Goal: Task Accomplishment & Management: Manage account settings

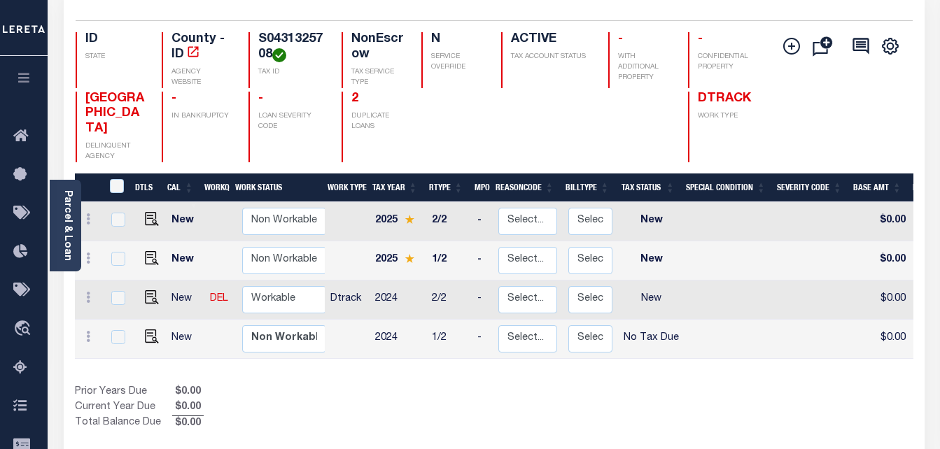
scroll to position [140, 0]
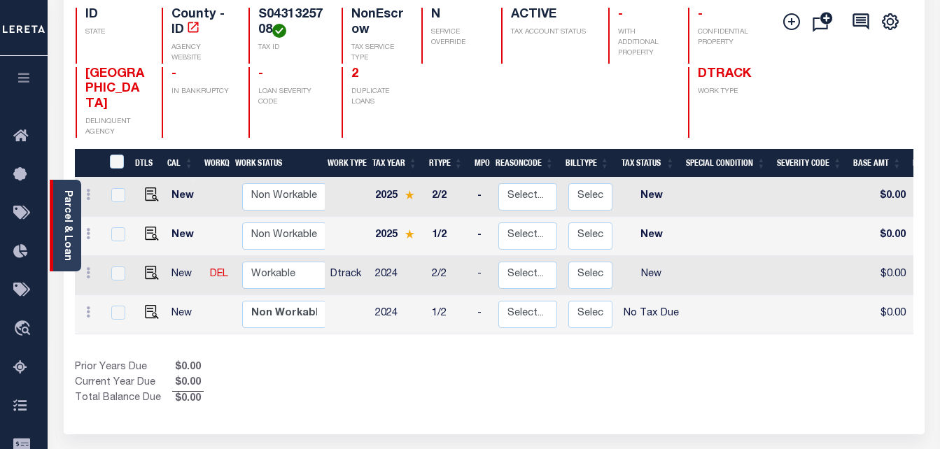
click at [64, 197] on link "Parcel & Loan" at bounding box center [67, 225] width 10 height 71
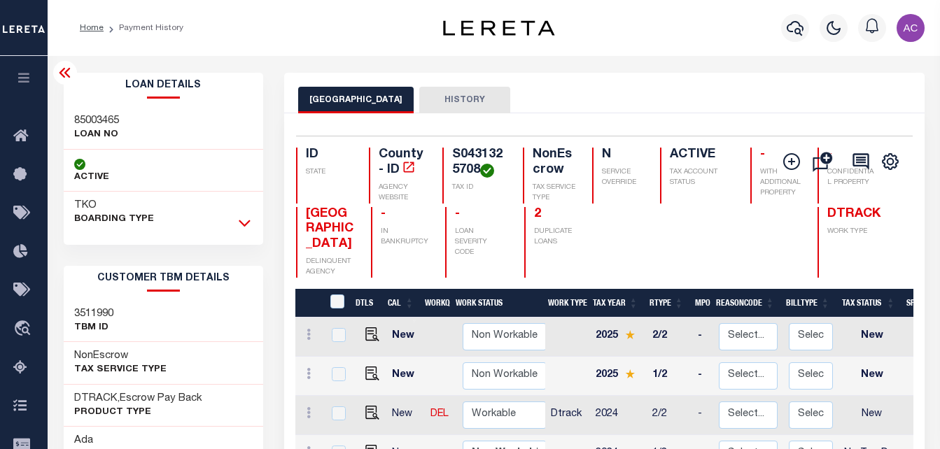
click at [241, 225] on icon at bounding box center [245, 223] width 12 height 15
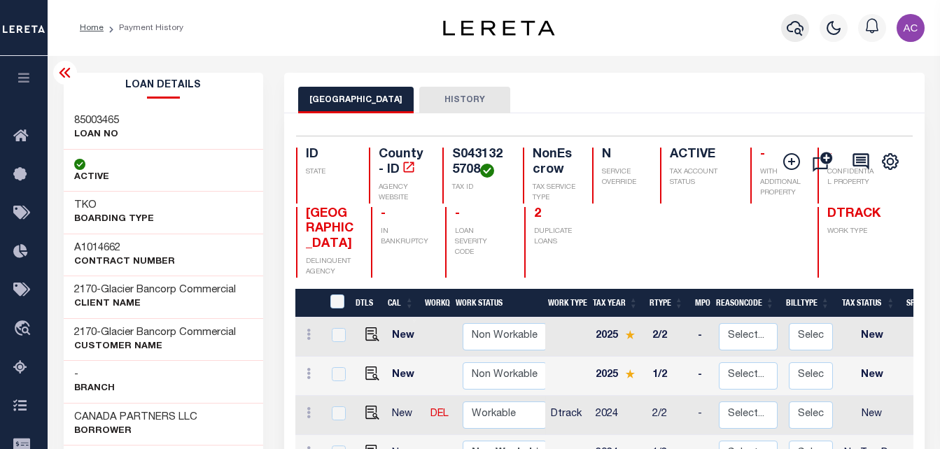
click at [795, 22] on icon "button" at bounding box center [795, 28] width 17 height 15
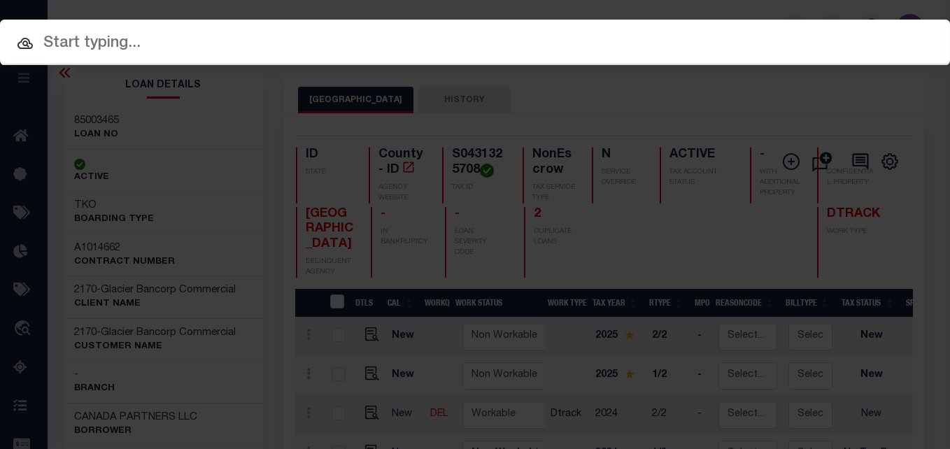
paste input "85002485 S0431325708"
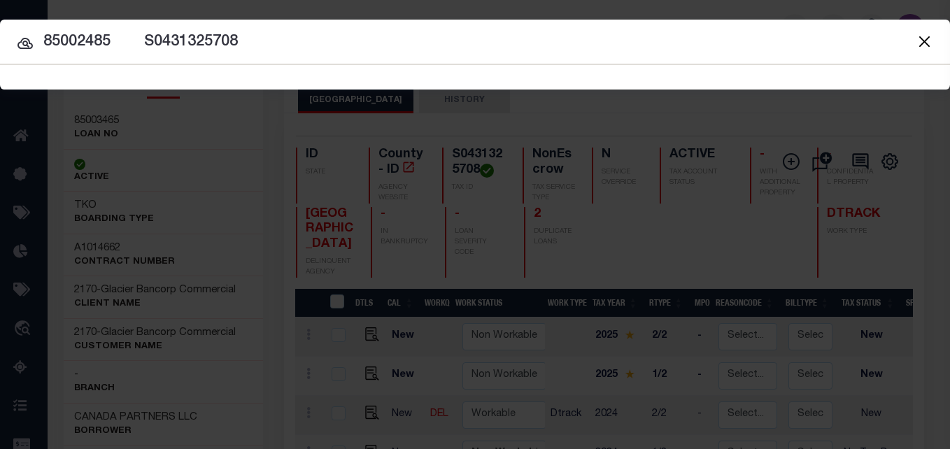
drag, startPoint x: 109, startPoint y: 43, endPoint x: 312, endPoint y: 37, distance: 203.0
click at [312, 37] on input "85002485 S0431325708" at bounding box center [475, 42] width 950 height 24
type input "85002485"
click at [23, 40] on icon at bounding box center [25, 43] width 17 height 17
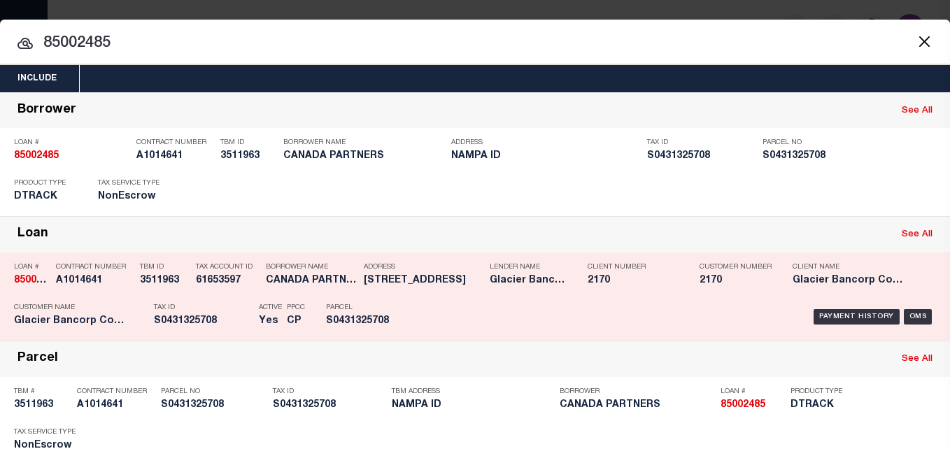
click at [290, 284] on h5 "CANADA PARTNERS" at bounding box center [311, 281] width 91 height 12
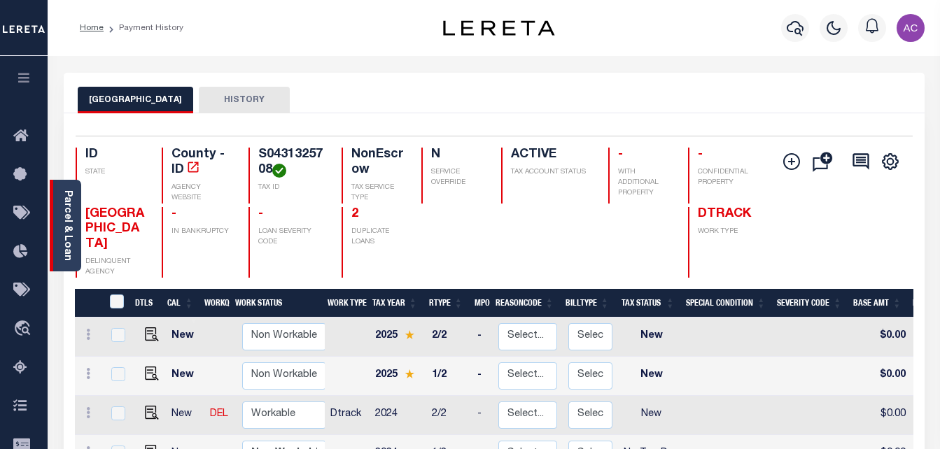
click at [77, 188] on div "Parcel & Loan" at bounding box center [65, 226] width 31 height 92
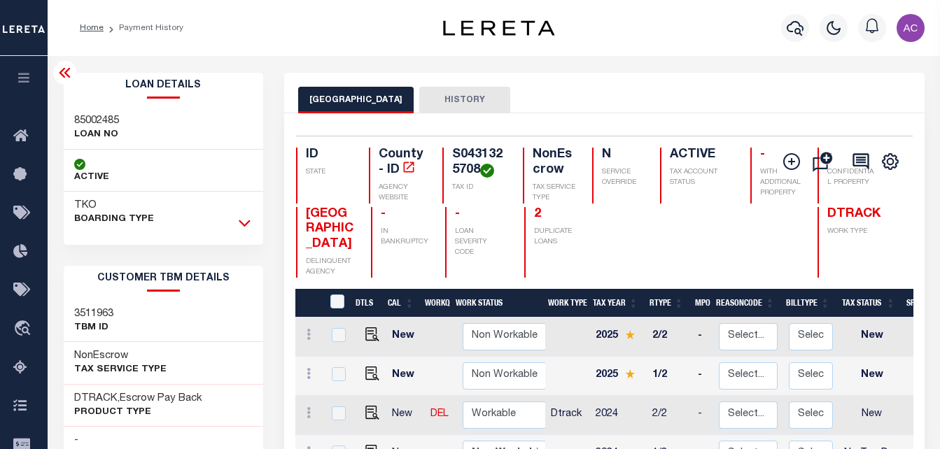
click at [242, 224] on icon at bounding box center [245, 223] width 12 height 7
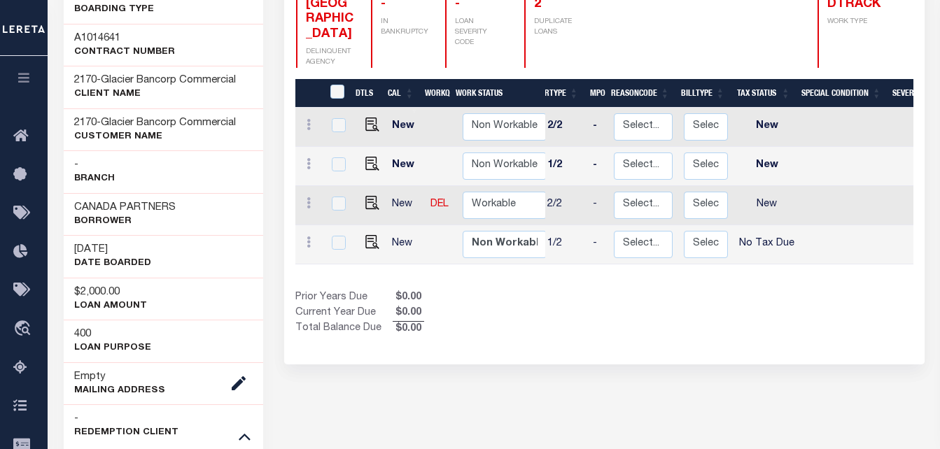
scroll to position [0, 97]
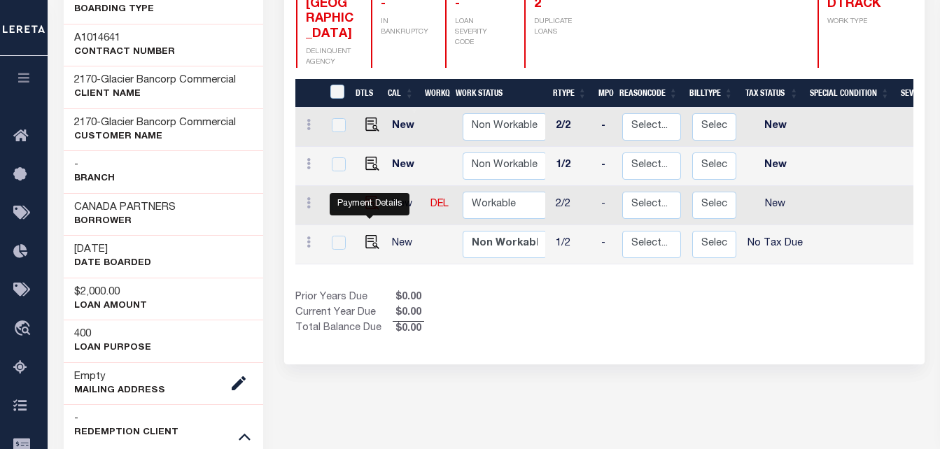
click at [368, 210] on img "" at bounding box center [372, 203] width 14 height 14
checkbox input "true"
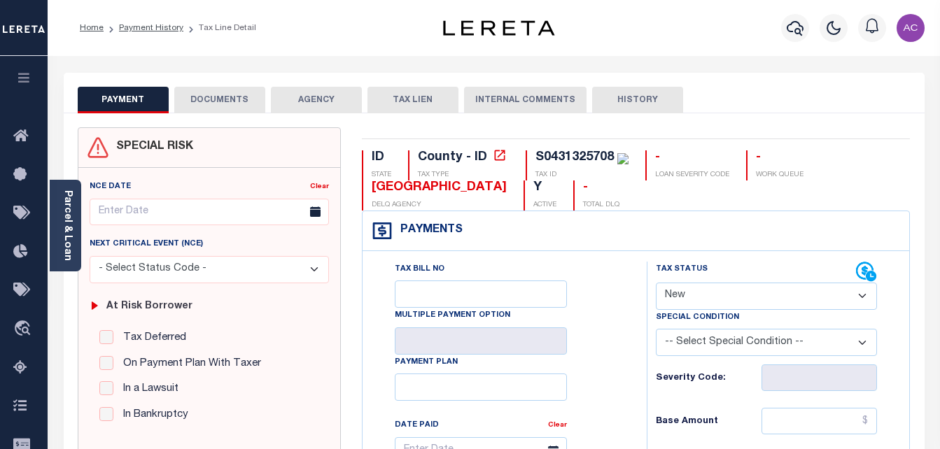
click at [694, 295] on select "- Select Status Code - Open Due/Unpaid Paid Incomplete No Tax Due Internal Refu…" at bounding box center [767, 296] width 222 height 27
select select "INC"
click at [656, 283] on select "- Select Status Code - Open Due/Unpaid Paid Incomplete No Tax Due Internal Refu…" at bounding box center [767, 296] width 222 height 27
type input "[DATE]"
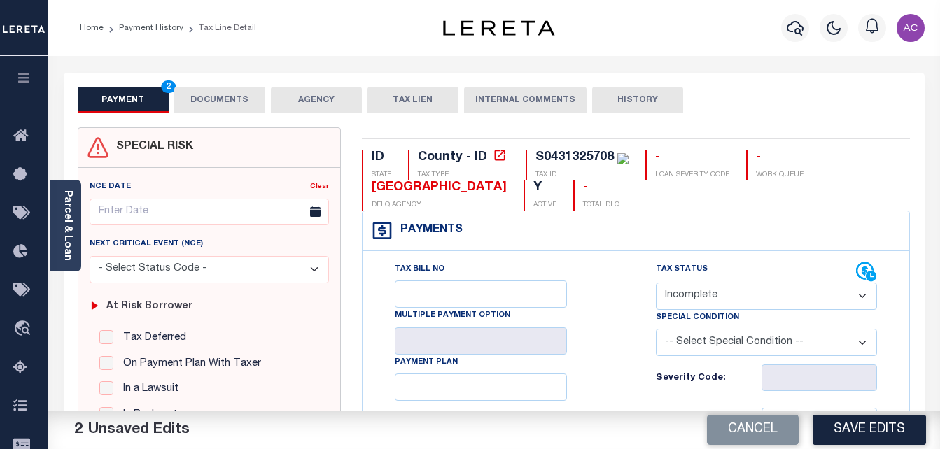
click at [705, 293] on select "- Select Status Code - Open Due/Unpaid Paid Incomplete No Tax Due Internal Refu…" at bounding box center [767, 296] width 222 height 27
select select "NTX"
click at [656, 283] on select "- Select Status Code - Open Due/Unpaid Paid Incomplete No Tax Due Internal Refu…" at bounding box center [767, 296] width 222 height 27
type input "$0.00"
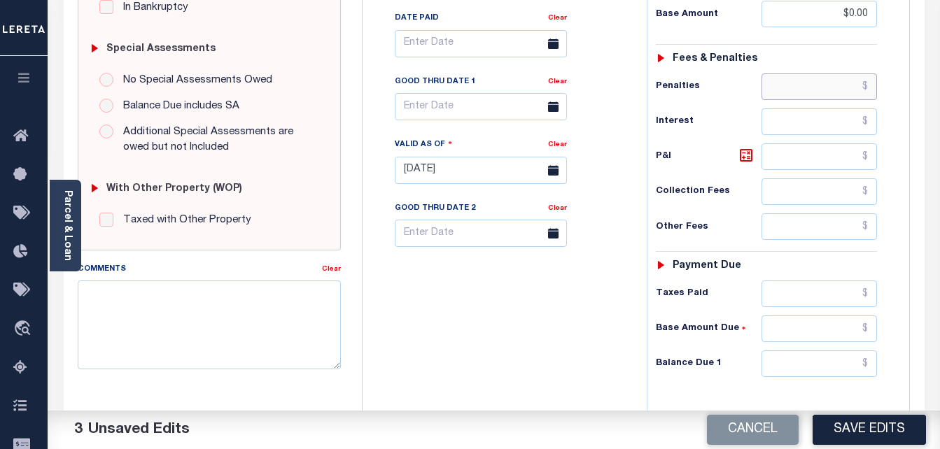
scroll to position [481, 0]
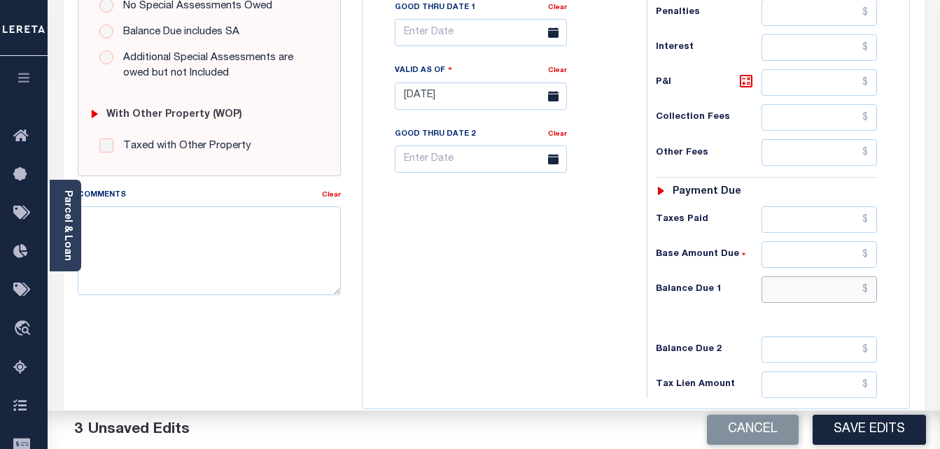
click at [780, 288] on input "text" at bounding box center [818, 289] width 115 height 27
type input "$0.00"
click at [171, 236] on textarea "Comments" at bounding box center [210, 250] width 264 height 88
paste textarea "Taxes were due prior to the loan boarding – No Liability-AC"
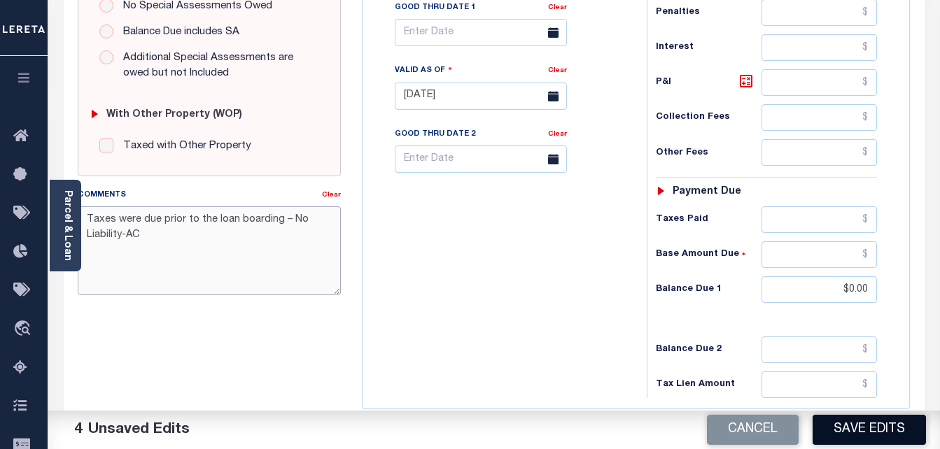
type textarea "Taxes were due prior to the loan boarding – No Liability-AC"
click at [857, 427] on button "Save Edits" at bounding box center [869, 430] width 113 height 30
checkbox input "false"
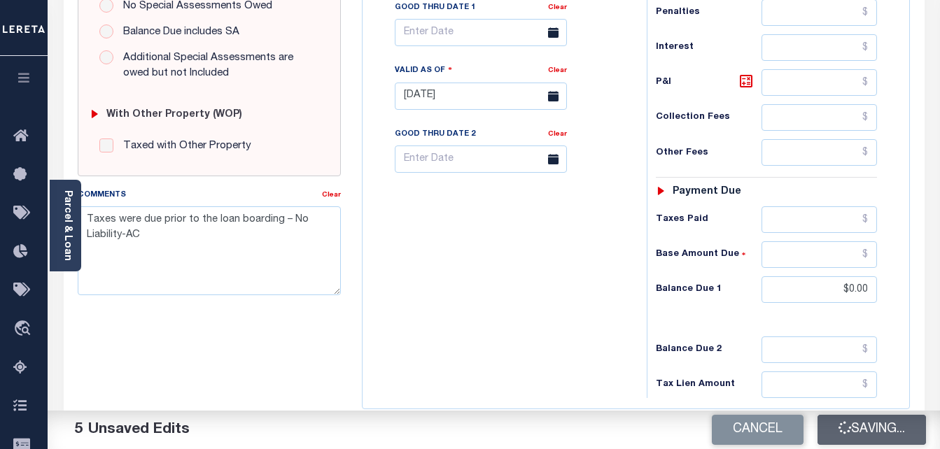
type input "$0"
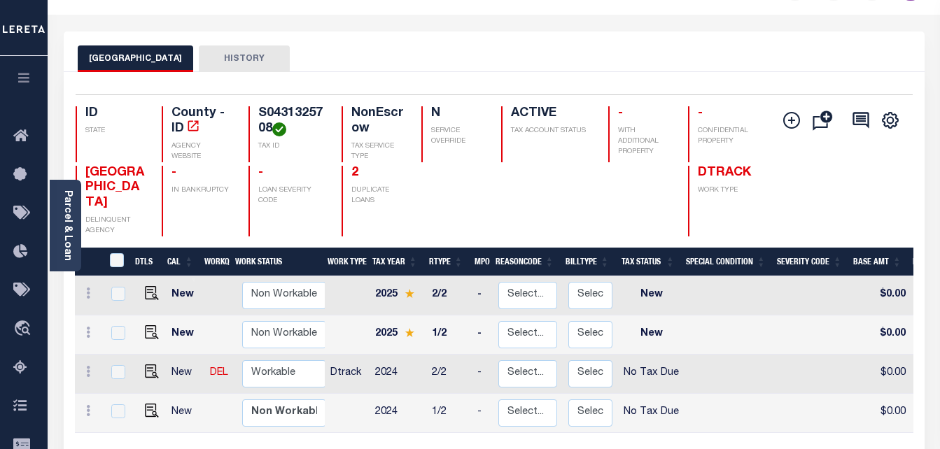
scroll to position [140, 0]
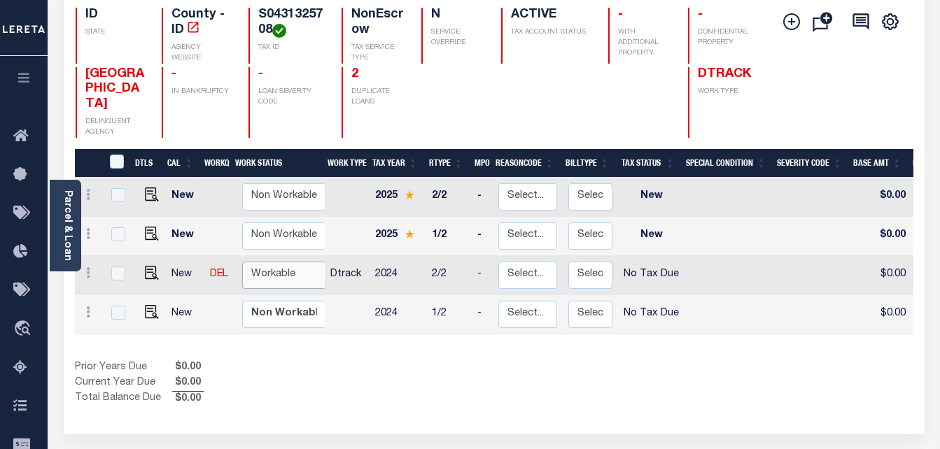
click at [287, 262] on select "Non Workable Workable" at bounding box center [284, 275] width 84 height 27
checkbox input "true"
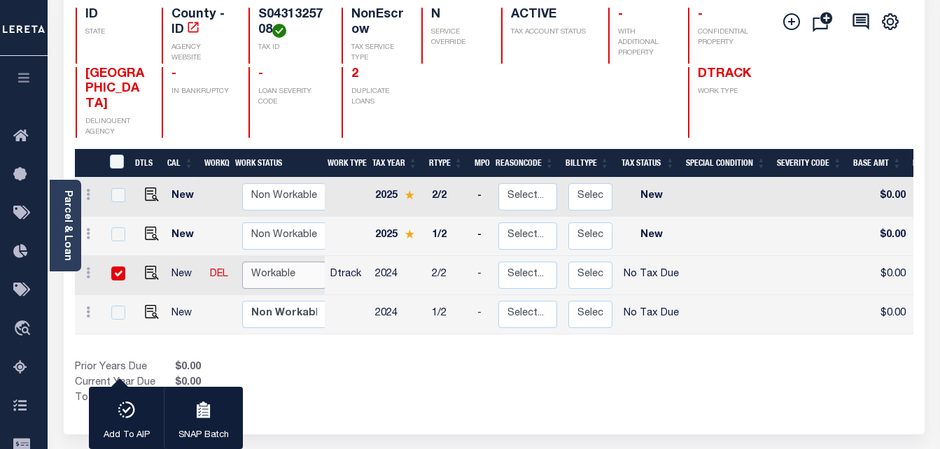
select select "true"
click at [242, 262] on select "Non Workable Workable" at bounding box center [284, 275] width 84 height 27
checkbox input "false"
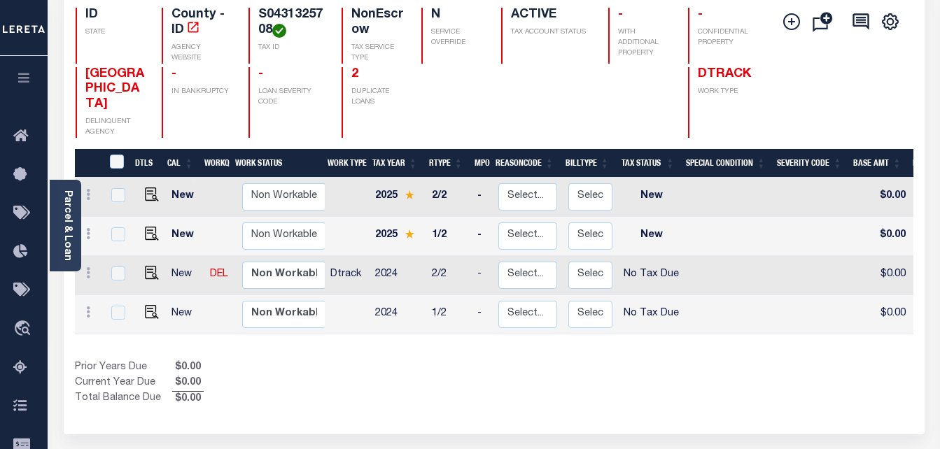
click at [335, 365] on div "Prior Years Due $0.00 Current Year Due $0.00 Total Balance Due $0.00" at bounding box center [284, 383] width 419 height 47
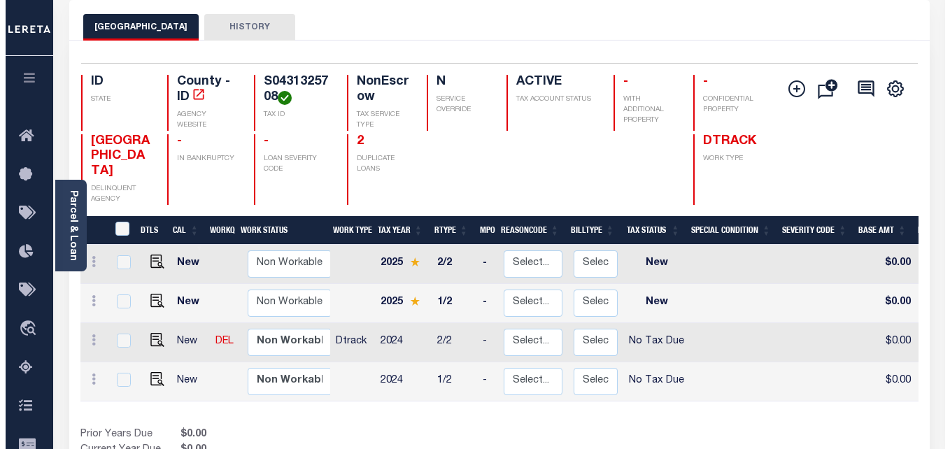
scroll to position [0, 0]
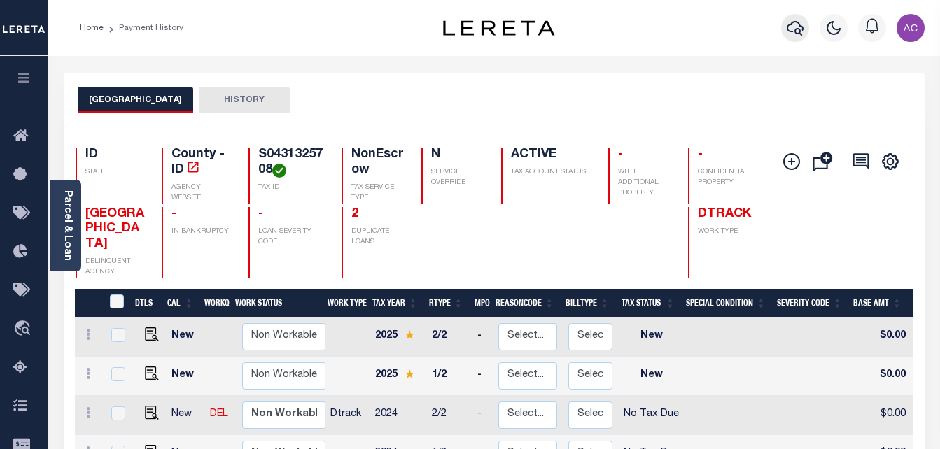
click at [799, 31] on icon "button" at bounding box center [795, 28] width 17 height 15
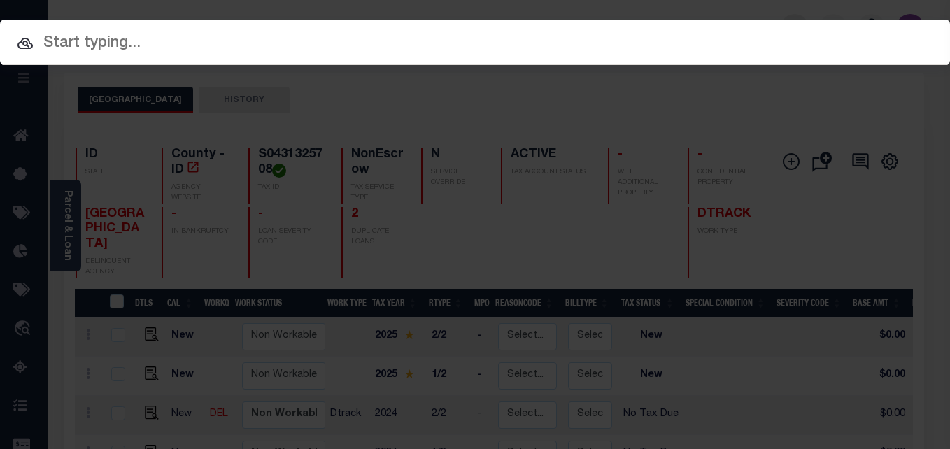
paste input "85002493 S0431325708"
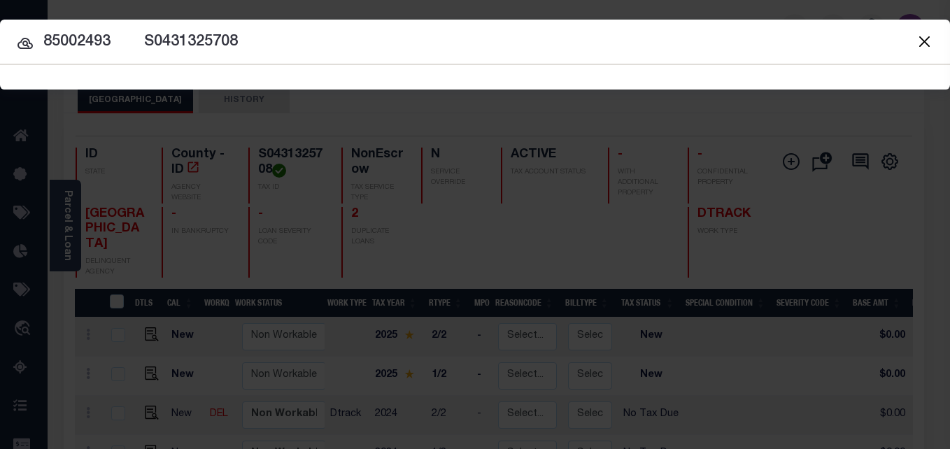
drag, startPoint x: 111, startPoint y: 43, endPoint x: 224, endPoint y: 41, distance: 113.4
click at [224, 41] on input "85002493 S0431325708" at bounding box center [475, 42] width 950 height 24
type input "85002493"
click at [30, 44] on icon at bounding box center [25, 43] width 17 height 17
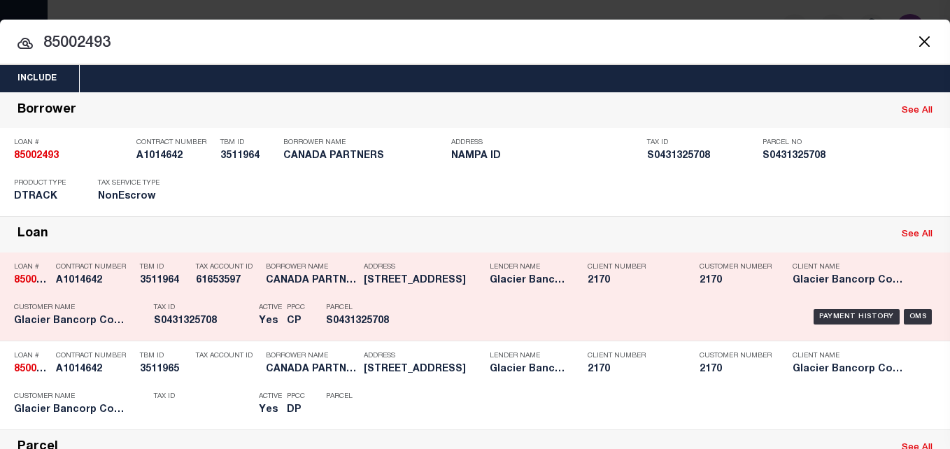
click at [158, 328] on h5 "S0431325708" at bounding box center [203, 322] width 98 height 12
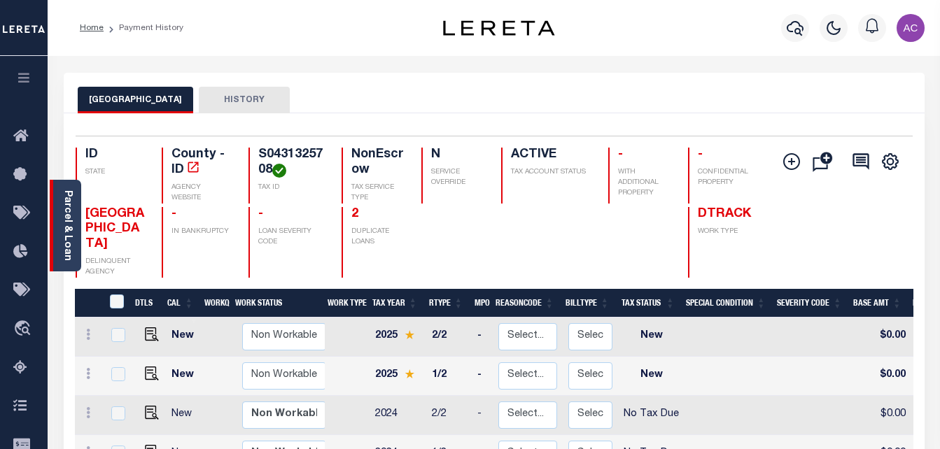
click at [67, 188] on div "Parcel & Loan" at bounding box center [65, 226] width 31 height 92
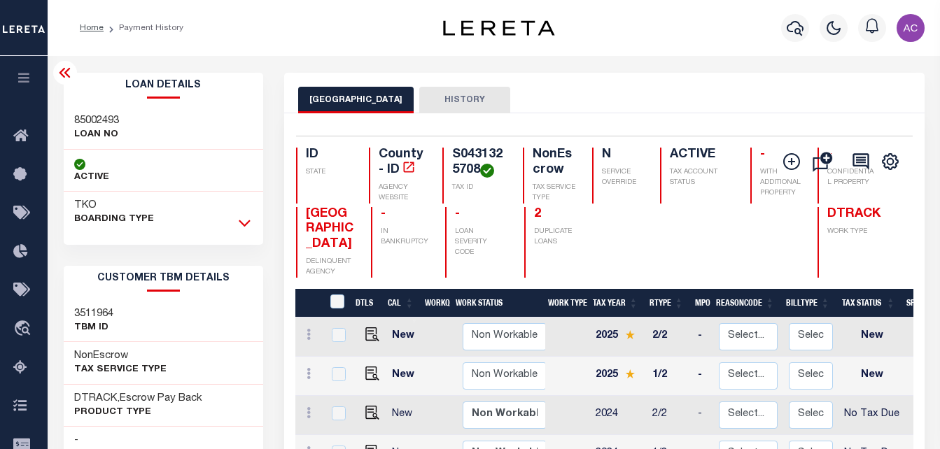
click at [244, 223] on icon at bounding box center [245, 223] width 12 height 15
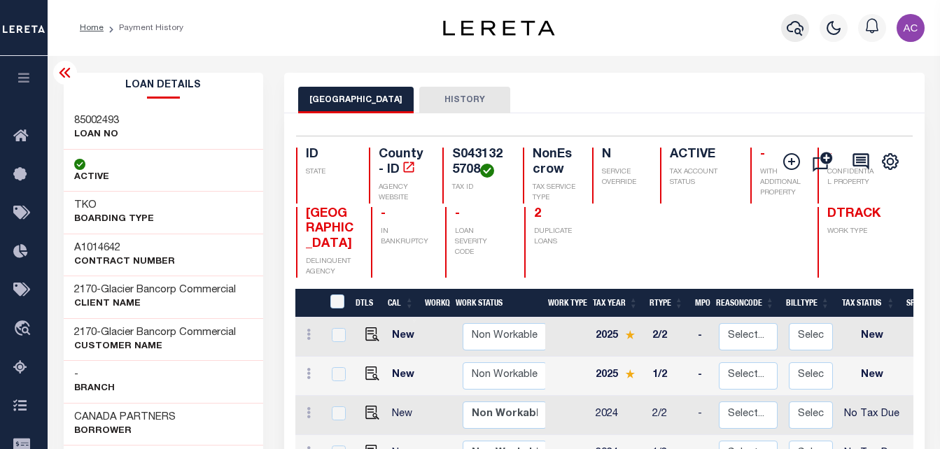
click at [801, 29] on icon "button" at bounding box center [795, 28] width 17 height 17
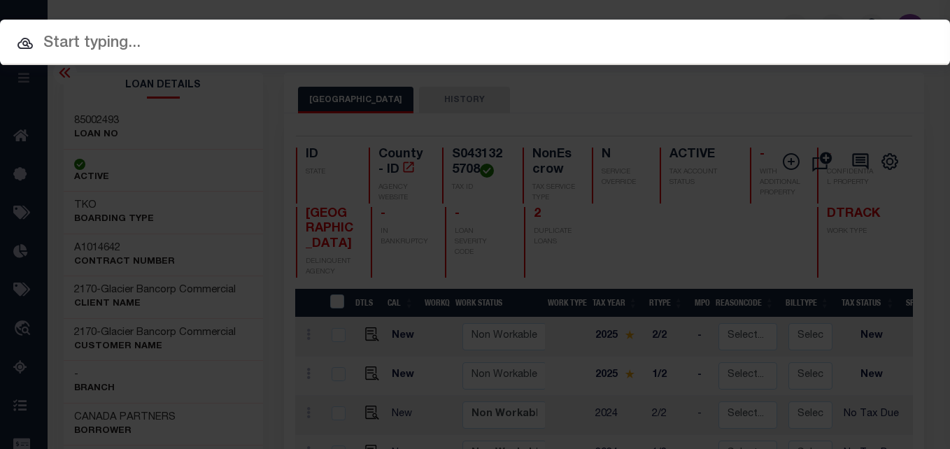
paste input "85003465 S0431325708"
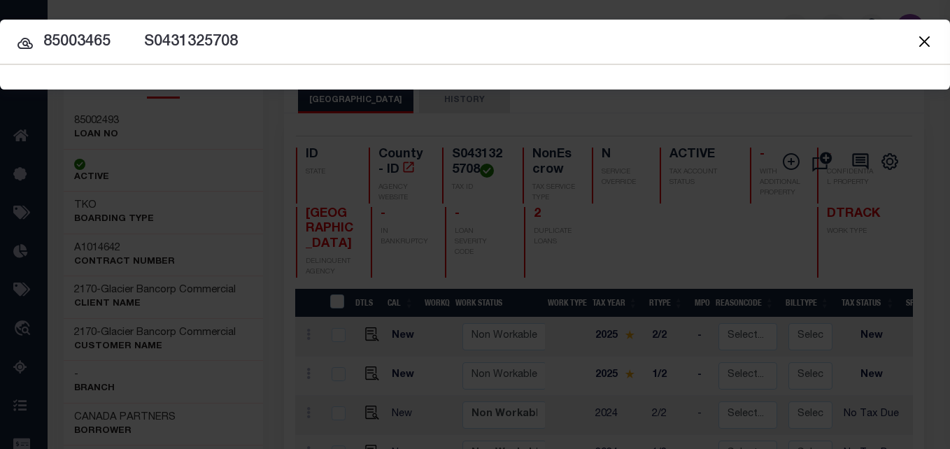
drag, startPoint x: 110, startPoint y: 40, endPoint x: 255, endPoint y: 43, distance: 145.6
click at [255, 43] on input "85003465 S0431325708" at bounding box center [475, 42] width 950 height 24
type input "85003465"
click at [17, 40] on icon at bounding box center [25, 43] width 17 height 17
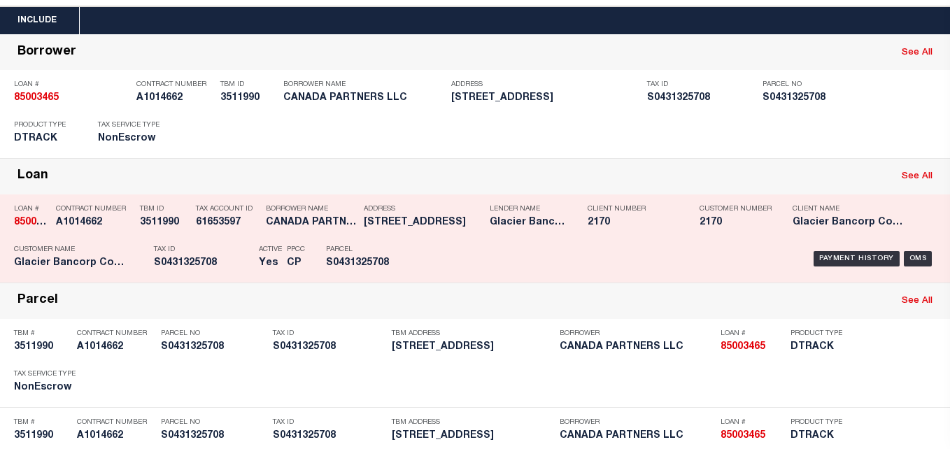
scroll to position [57, 0]
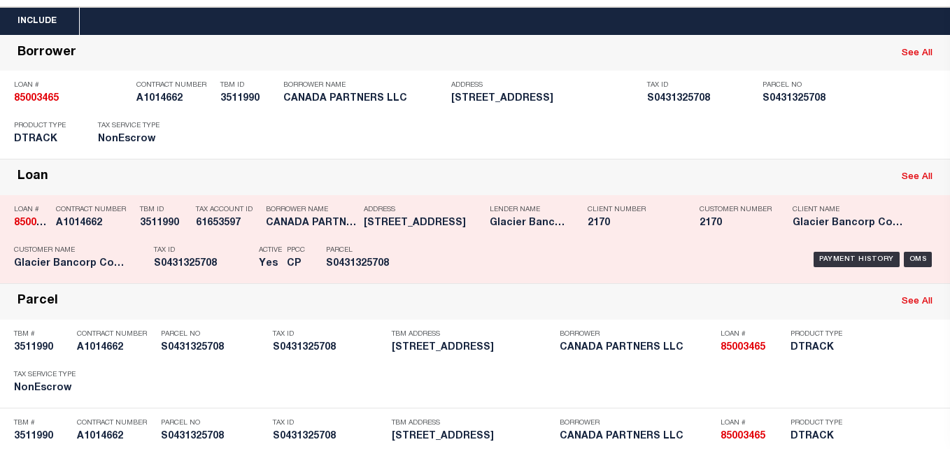
click at [195, 230] on div "Tax Account ID 61653597" at bounding box center [220, 219] width 70 height 41
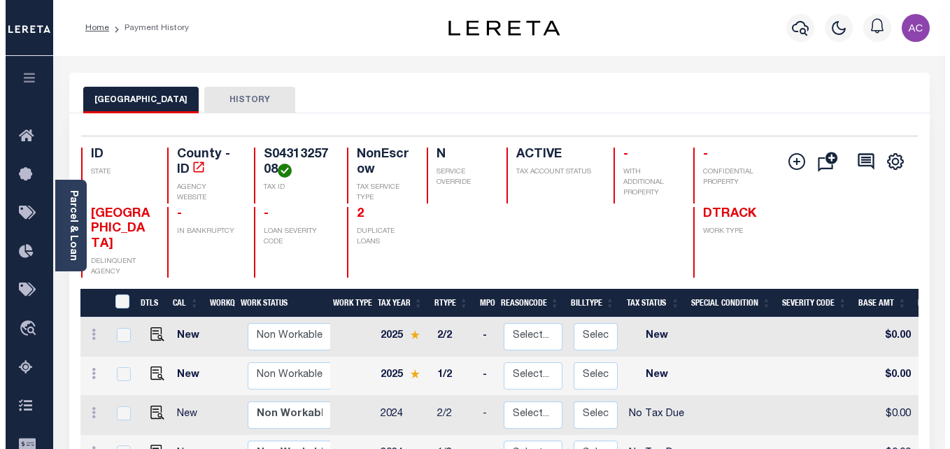
scroll to position [1, 0]
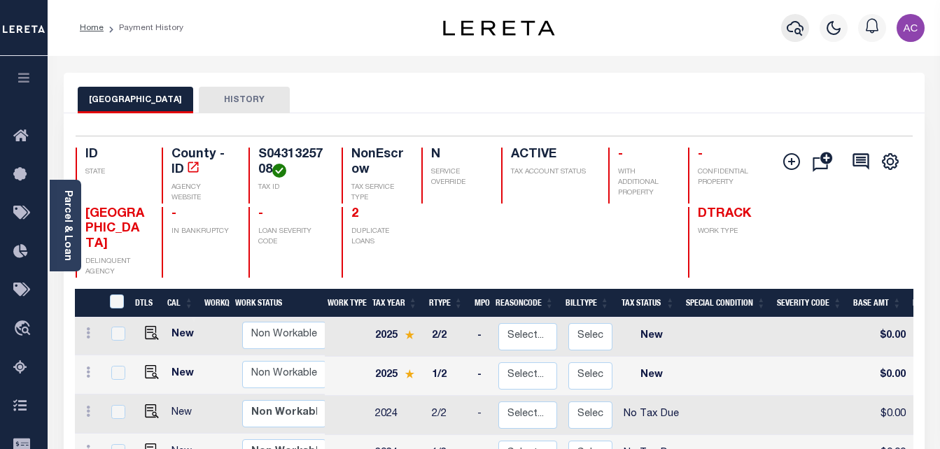
click at [794, 22] on icon "button" at bounding box center [795, 28] width 17 height 17
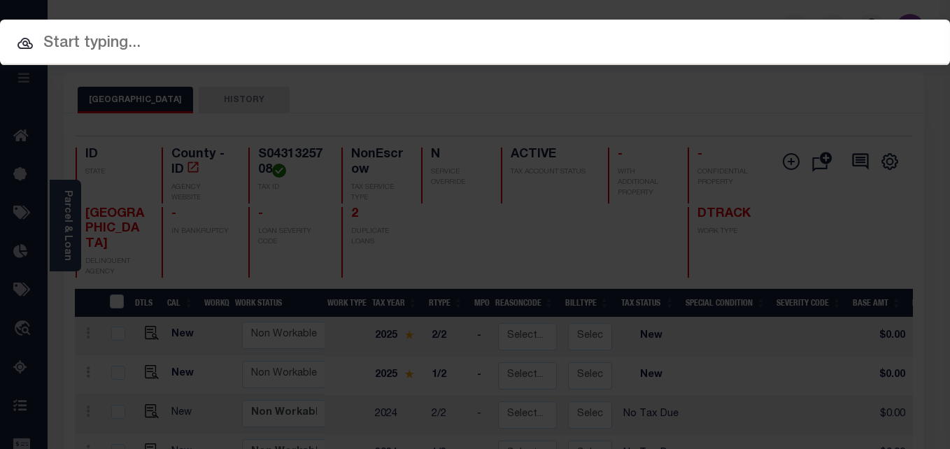
paste input "10001684 S0434141955"
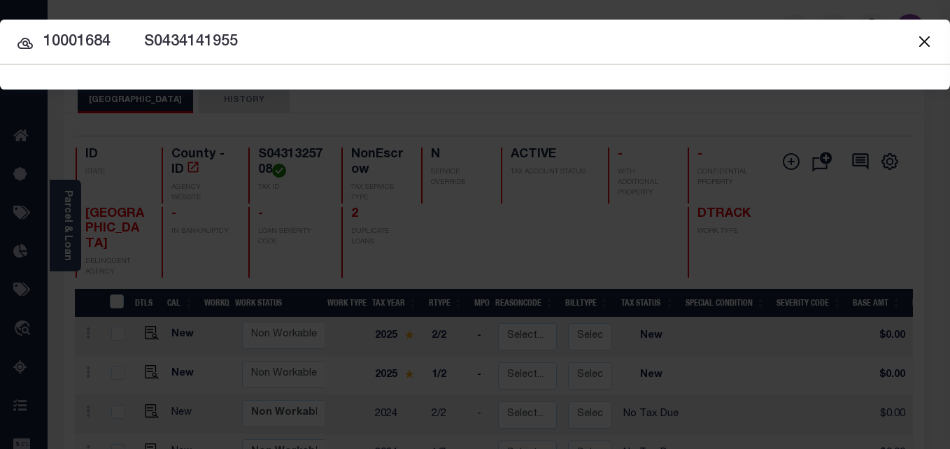
drag, startPoint x: 109, startPoint y: 42, endPoint x: 286, endPoint y: 41, distance: 176.4
click at [286, 41] on input "10001684 S0434141955" at bounding box center [475, 42] width 950 height 24
type input "10001684"
click at [25, 45] on icon at bounding box center [24, 43] width 15 height 11
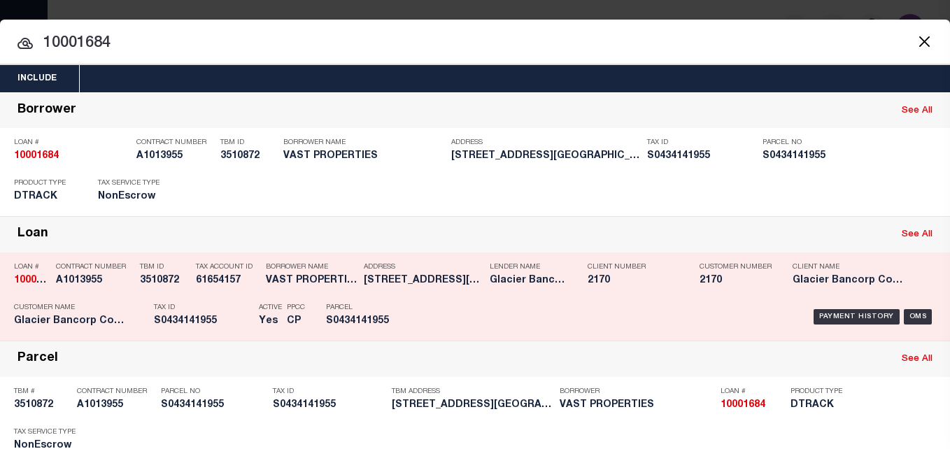
click at [331, 272] on p "Borrower Name" at bounding box center [311, 267] width 91 height 8
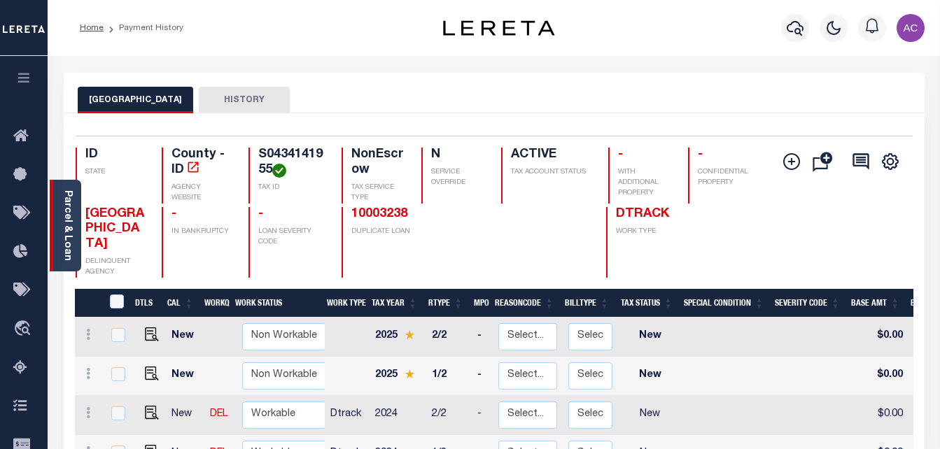
click at [68, 195] on link "Parcel & Loan" at bounding box center [67, 225] width 10 height 71
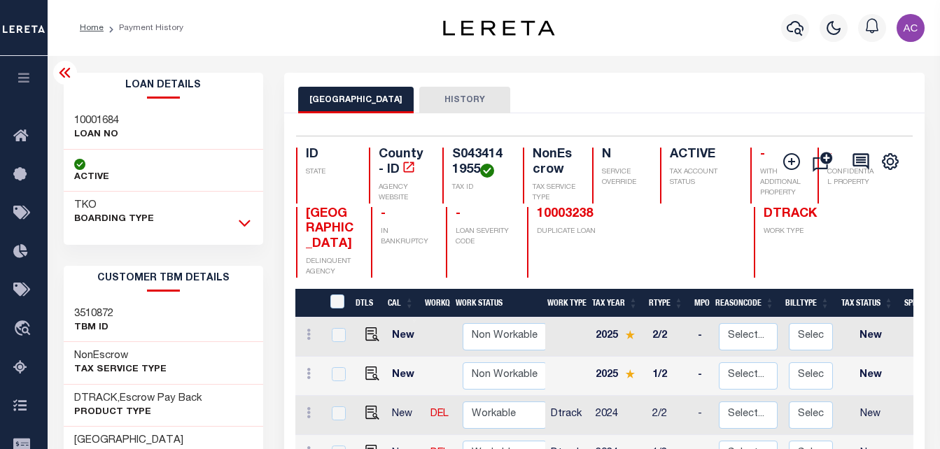
click at [250, 221] on icon at bounding box center [245, 223] width 12 height 15
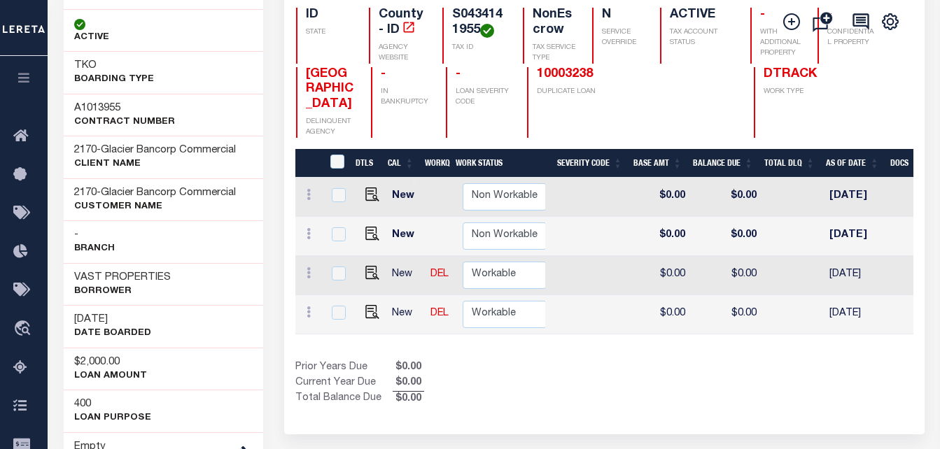
scroll to position [0, 330]
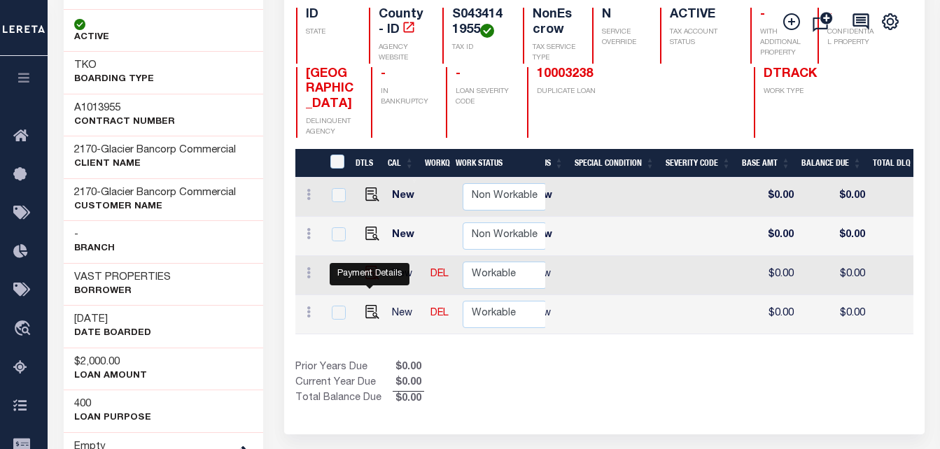
click at [370, 280] on img "" at bounding box center [372, 273] width 14 height 14
checkbox input "true"
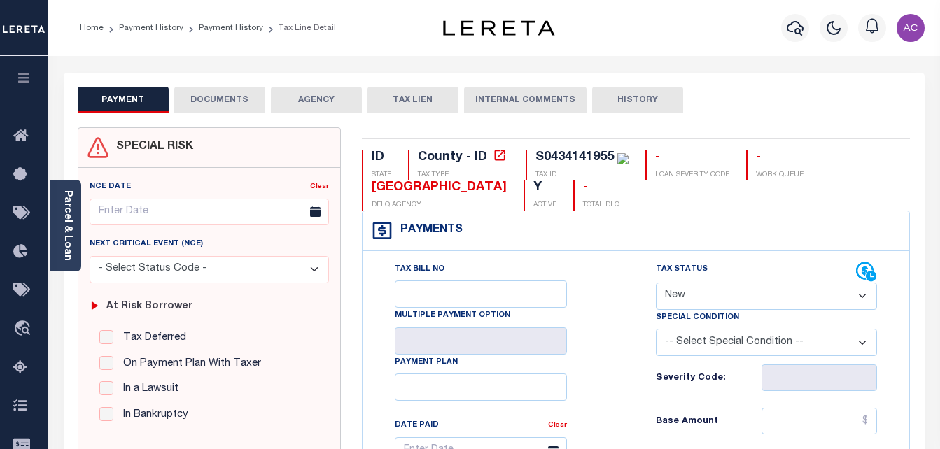
click at [698, 290] on select "- Select Status Code - Open Due/Unpaid Paid Incomplete No Tax Due Internal Refu…" at bounding box center [767, 296] width 222 height 27
select select "NTX"
click at [656, 283] on select "- Select Status Code - Open Due/Unpaid Paid Incomplete No Tax Due Internal Refu…" at bounding box center [767, 296] width 222 height 27
type input "[DATE]"
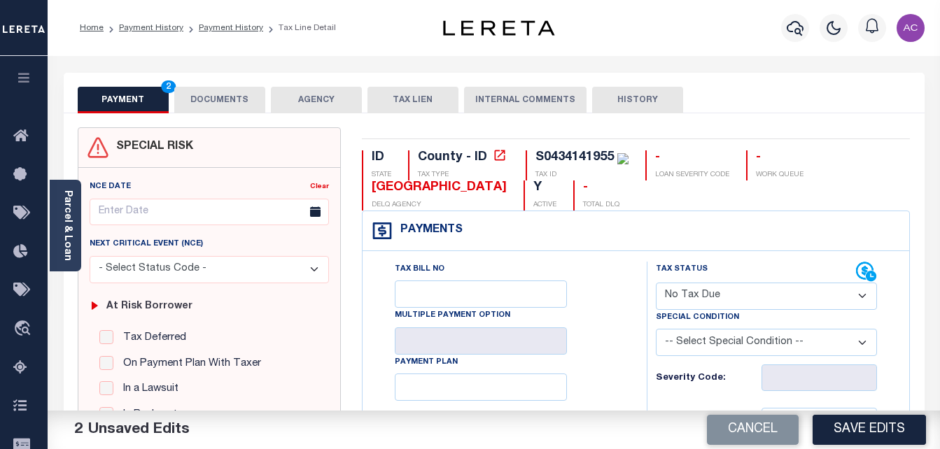
type input "$0.00"
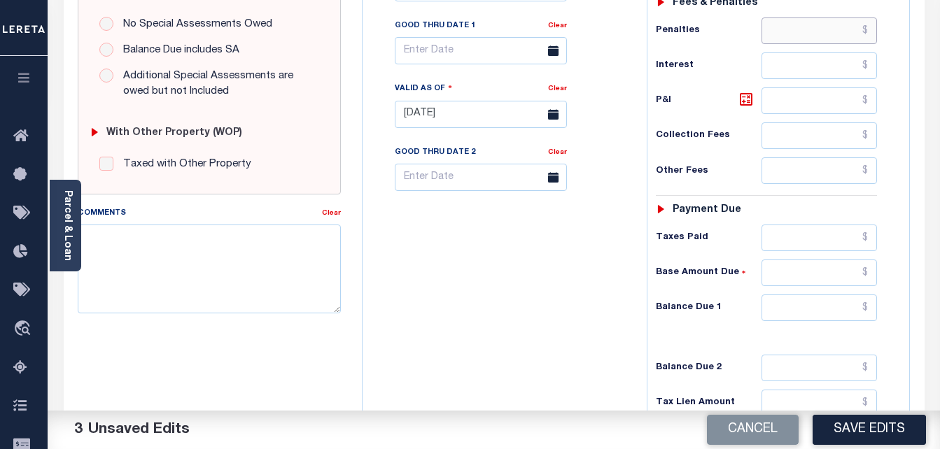
scroll to position [481, 0]
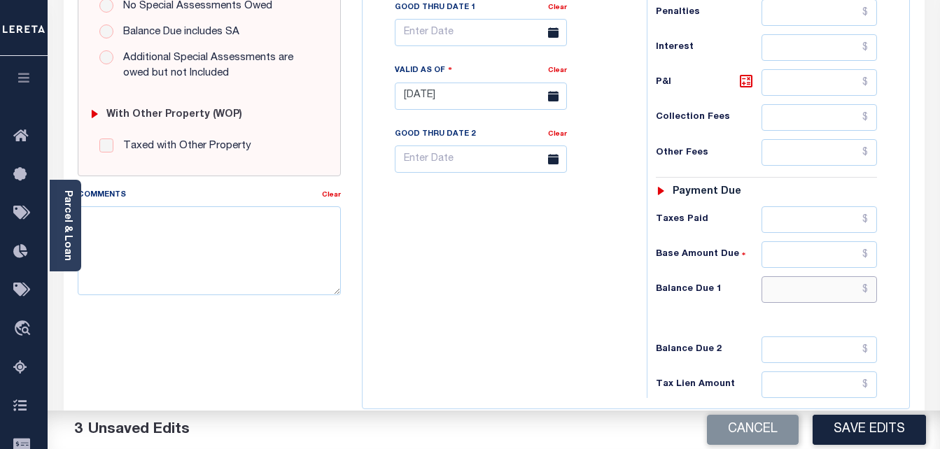
click at [787, 293] on input "text" at bounding box center [818, 289] width 115 height 27
type input "$0.00"
click at [204, 212] on textarea "Comments" at bounding box center [210, 250] width 264 height 88
paste textarea "Taxes were due prior to the loan boarding – No Liability-AC"
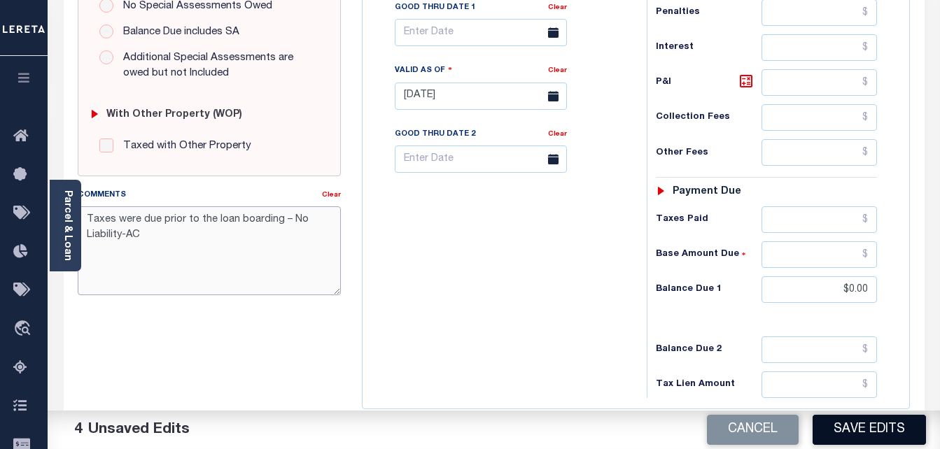
type textarea "Taxes were due prior to the loan boarding – No Liability-AC"
click at [845, 434] on button "Save Edits" at bounding box center [869, 430] width 113 height 30
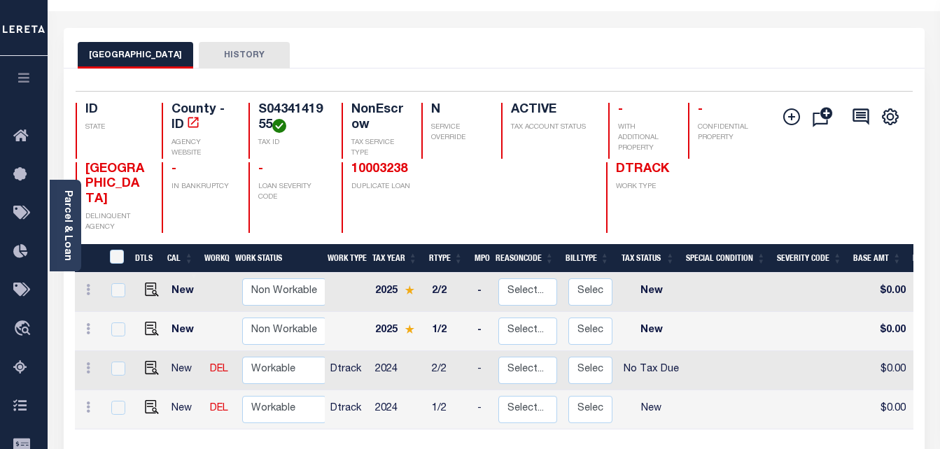
scroll to position [70, 0]
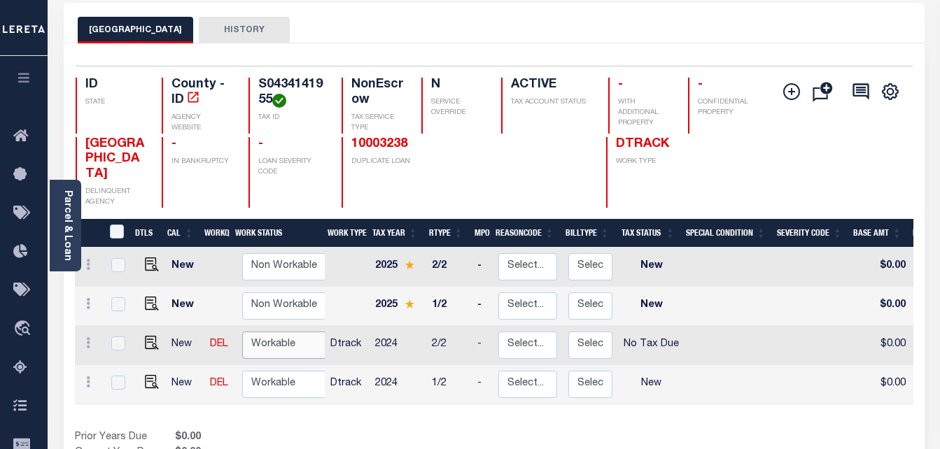
click at [286, 332] on select "Non Workable Workable" at bounding box center [284, 345] width 84 height 27
checkbox input "true"
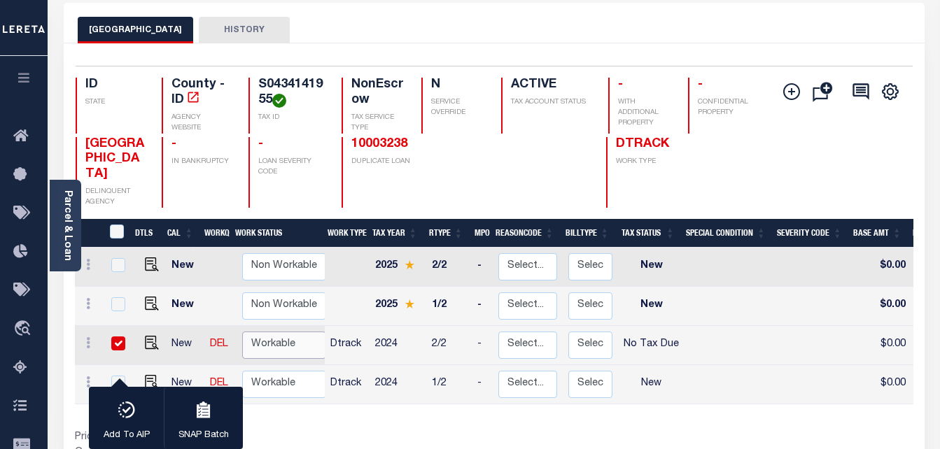
select select "true"
click at [242, 332] on select "Non Workable Workable" at bounding box center [284, 345] width 84 height 27
checkbox input "false"
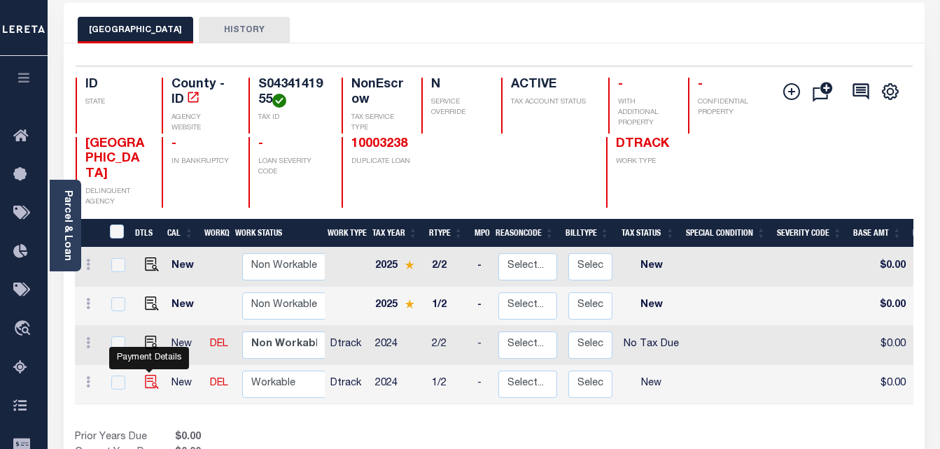
click at [145, 375] on img "" at bounding box center [152, 382] width 14 height 14
checkbox input "true"
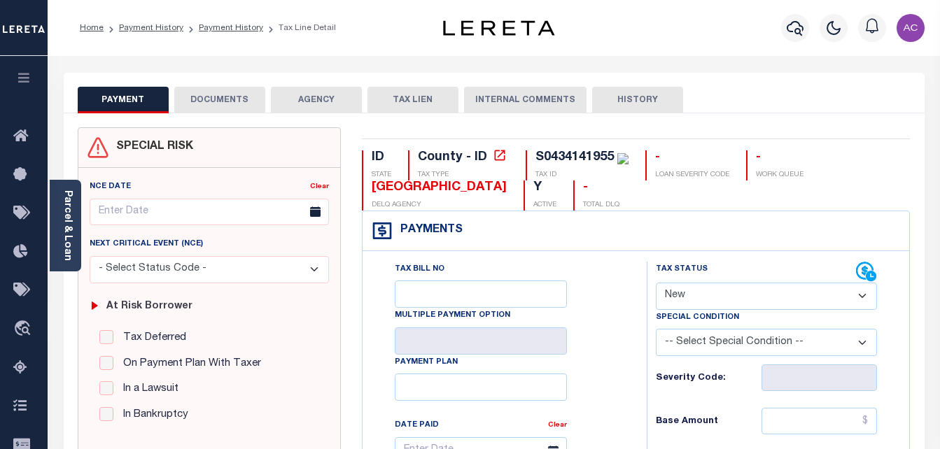
drag, startPoint x: 701, startPoint y: 297, endPoint x: 719, endPoint y: 281, distance: 24.8
click at [701, 297] on select "- Select Status Code - Open Due/Unpaid Paid Incomplete No Tax Due Internal Refu…" at bounding box center [767, 296] width 222 height 27
select select "NTX"
click at [656, 283] on select "- Select Status Code - Open Due/Unpaid Paid Incomplete No Tax Due Internal Refu…" at bounding box center [767, 296] width 222 height 27
type input "[DATE]"
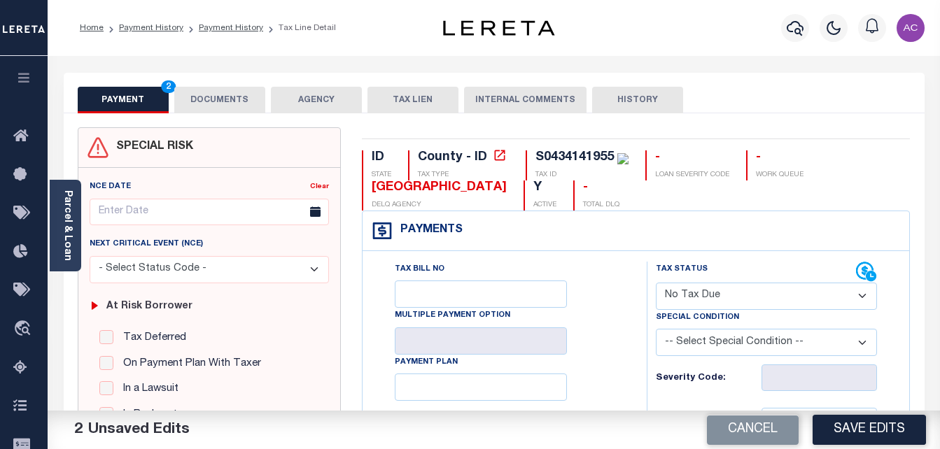
type input "$0.00"
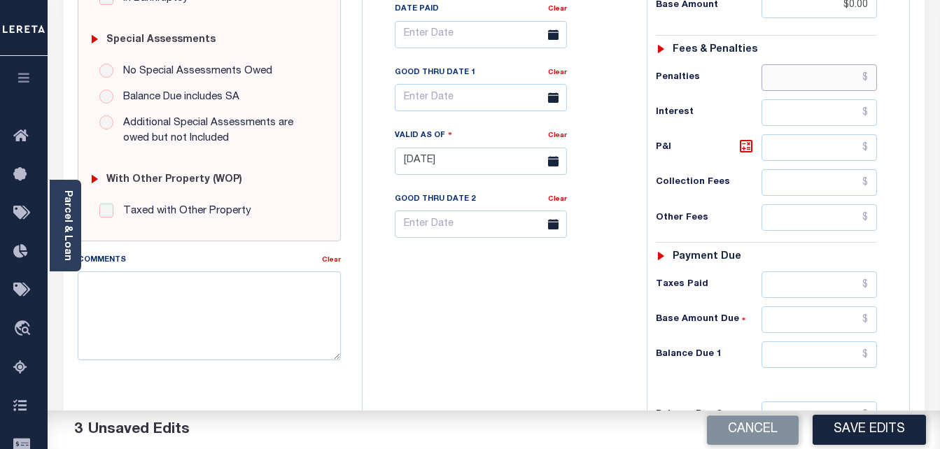
scroll to position [551, 0]
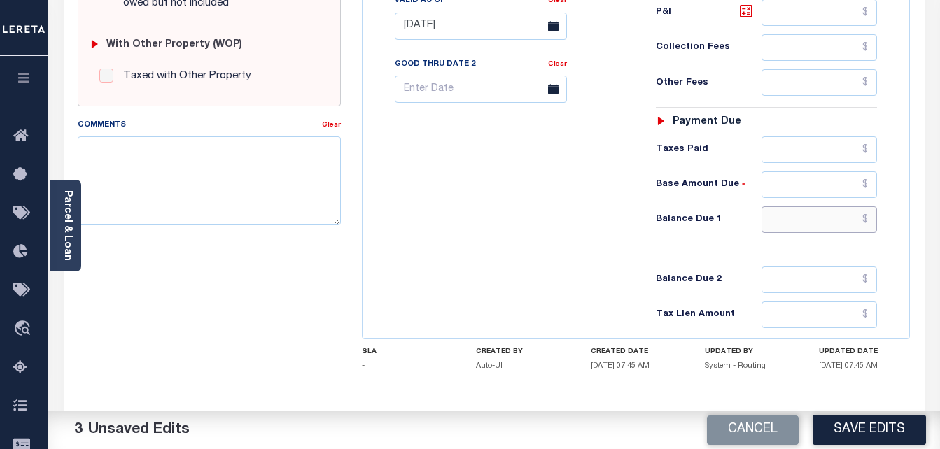
click at [794, 223] on input "text" at bounding box center [818, 219] width 115 height 27
type input "$0.00"
click at [180, 162] on textarea "Comments" at bounding box center [210, 180] width 264 height 88
paste textarea "Taxes were due prior to the loan boarding – No Liability-AC"
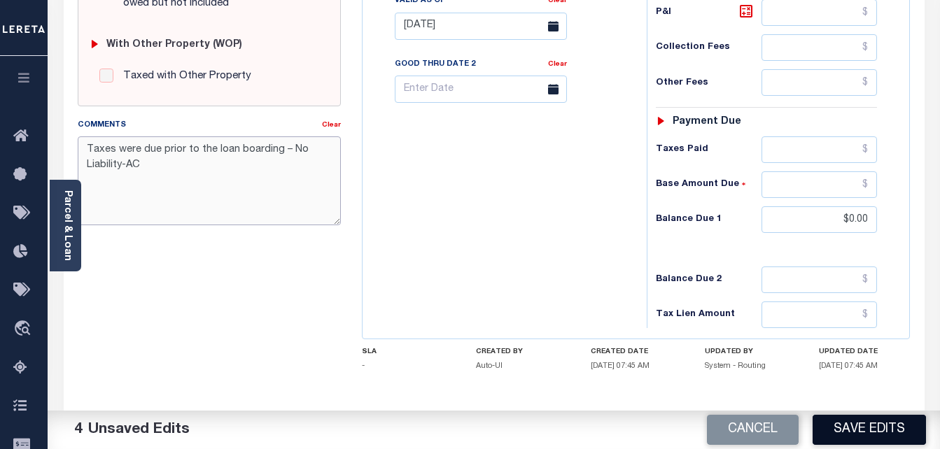
type textarea "Taxes were due prior to the loan boarding – No Liability-AC"
click at [855, 426] on button "Save Edits" at bounding box center [869, 430] width 113 height 30
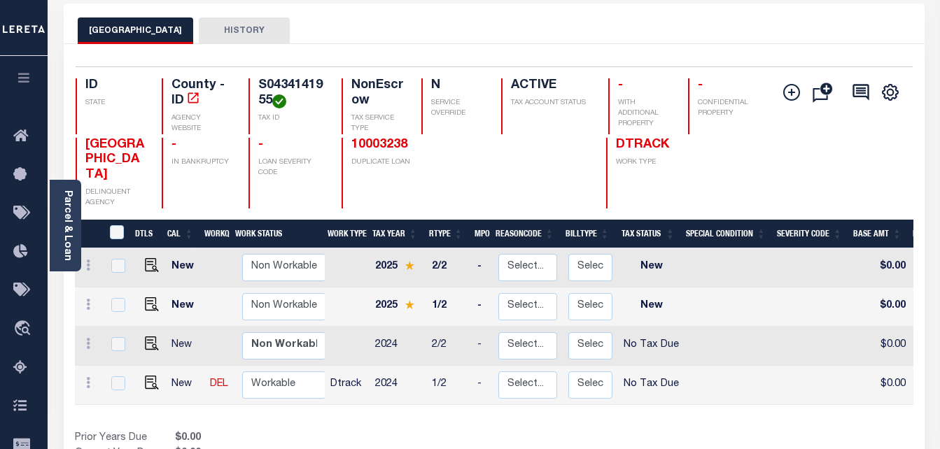
scroll to position [70, 0]
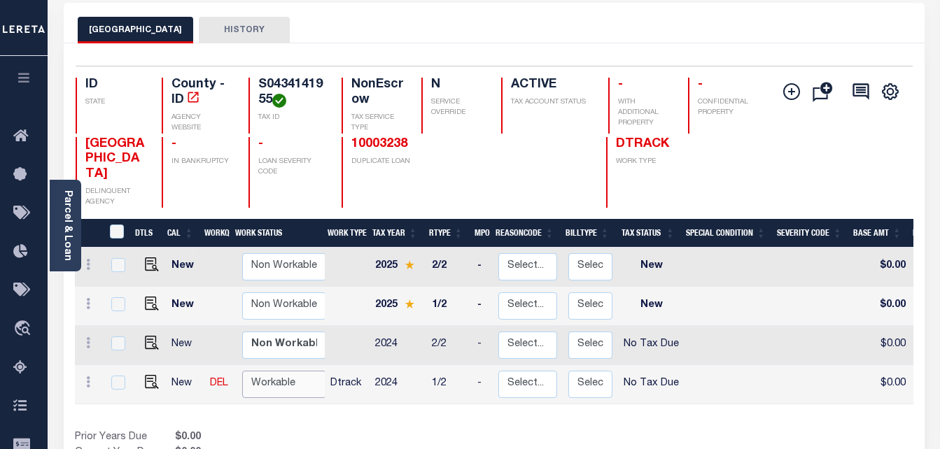
click at [279, 372] on select "Non Workable Workable" at bounding box center [284, 384] width 84 height 27
checkbox input "true"
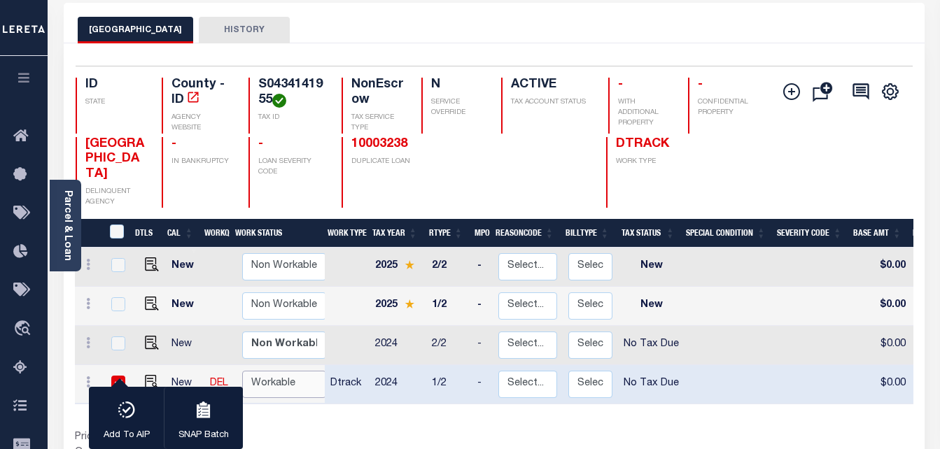
select select "true"
click at [242, 371] on select "Non Workable Workable" at bounding box center [284, 384] width 84 height 27
checkbox input "false"
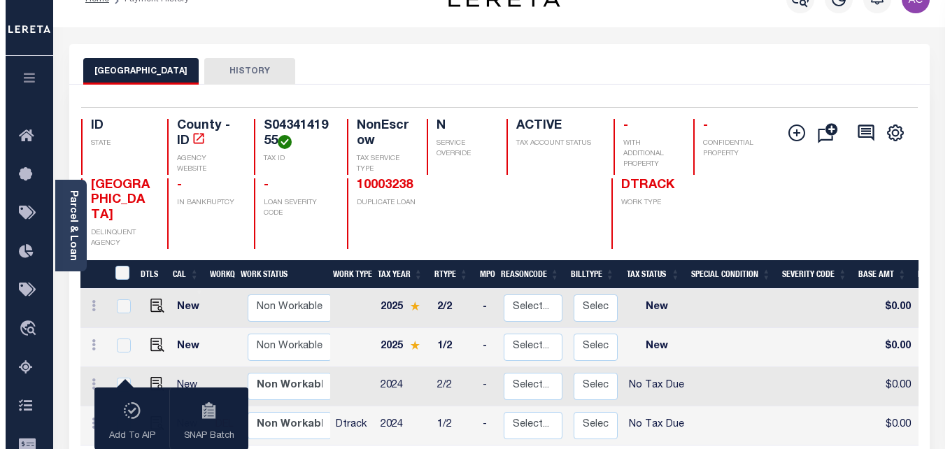
scroll to position [0, 0]
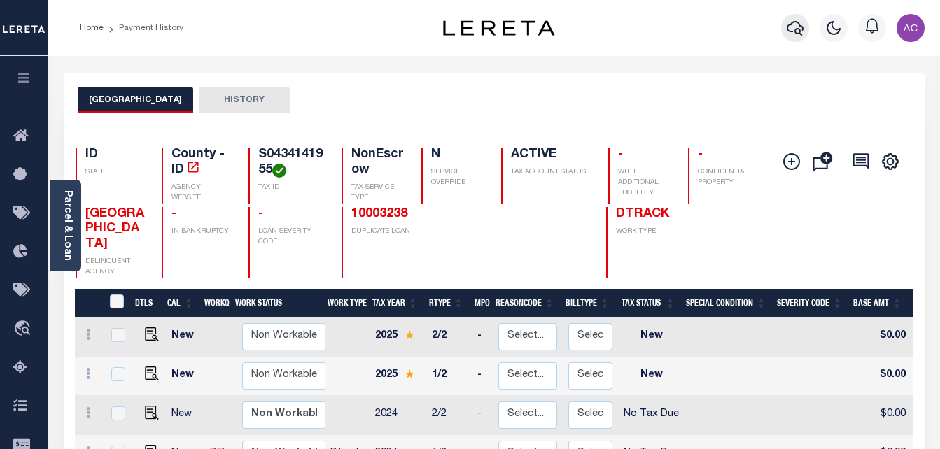
click at [797, 28] on icon "button" at bounding box center [795, 28] width 17 height 17
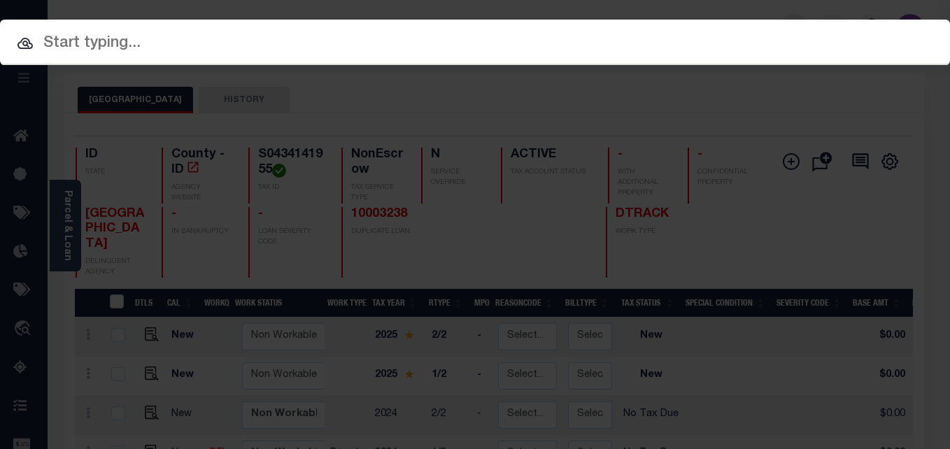
paste input "10003238 S0434141955"
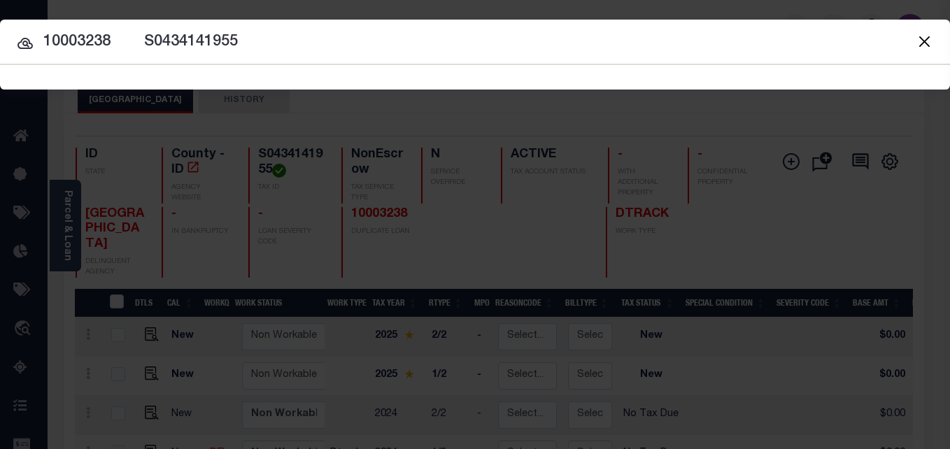
drag, startPoint x: 108, startPoint y: 41, endPoint x: 343, endPoint y: 40, distance: 235.2
click at [343, 40] on input "10003238 S0434141955" at bounding box center [475, 42] width 950 height 24
type input "10003238"
click at [22, 39] on icon at bounding box center [24, 43] width 15 height 11
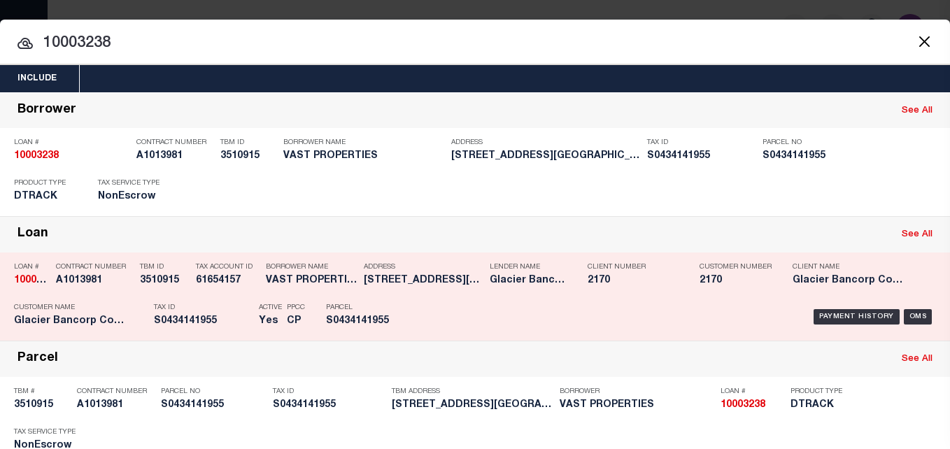
click at [363, 284] on div "Address 4115 N TEN MILE RD MERIDIAN ID ..." at bounding box center [416, 276] width 126 height 41
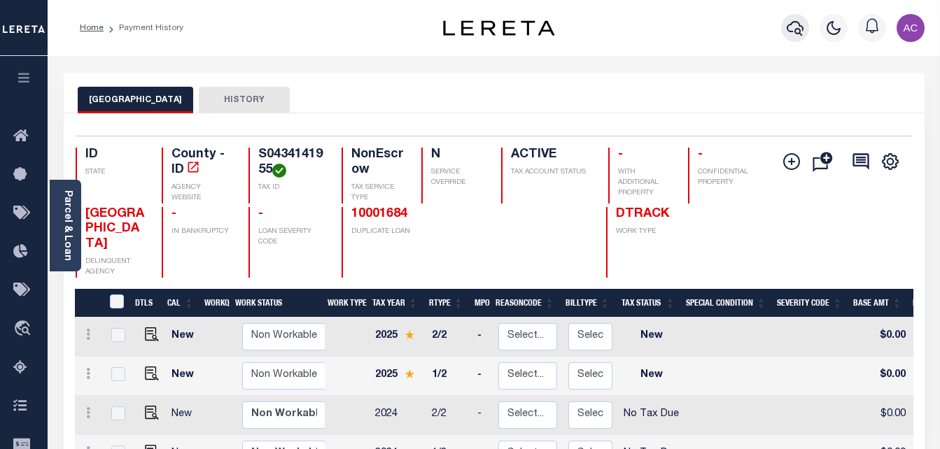
click at [796, 32] on icon "button" at bounding box center [795, 28] width 17 height 17
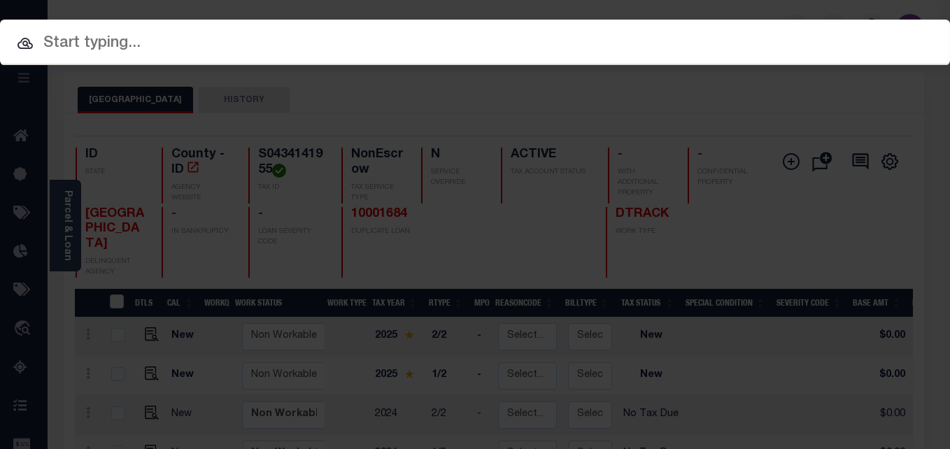
paste input "10001684 S0434141955"
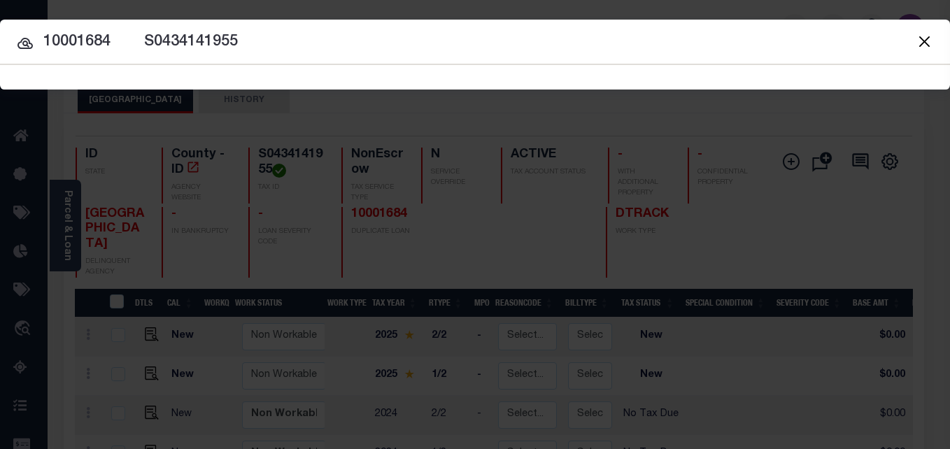
drag, startPoint x: 110, startPoint y: 46, endPoint x: 361, endPoint y: 47, distance: 251.2
click at [361, 47] on input "10001684 S0434141955" at bounding box center [475, 42] width 950 height 24
type input "10001684"
click at [31, 43] on icon at bounding box center [24, 43] width 15 height 11
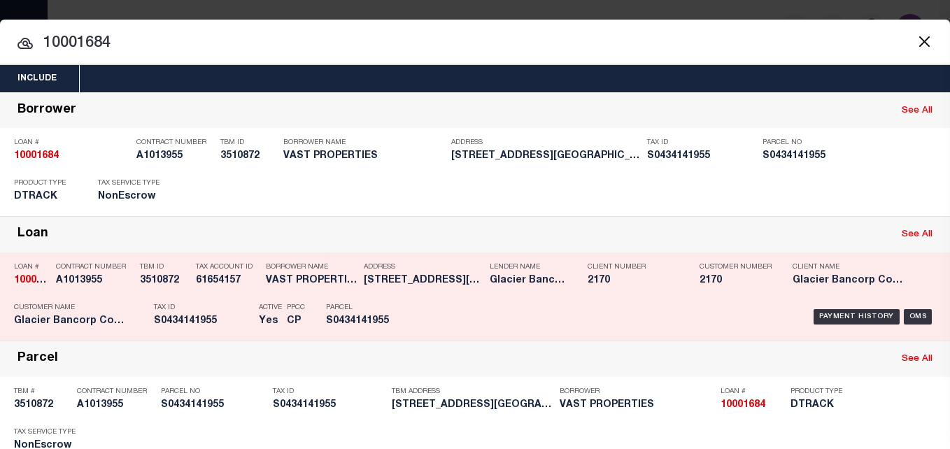
click at [350, 281] on h5 "VAST PROPERTIES" at bounding box center [311, 281] width 91 height 12
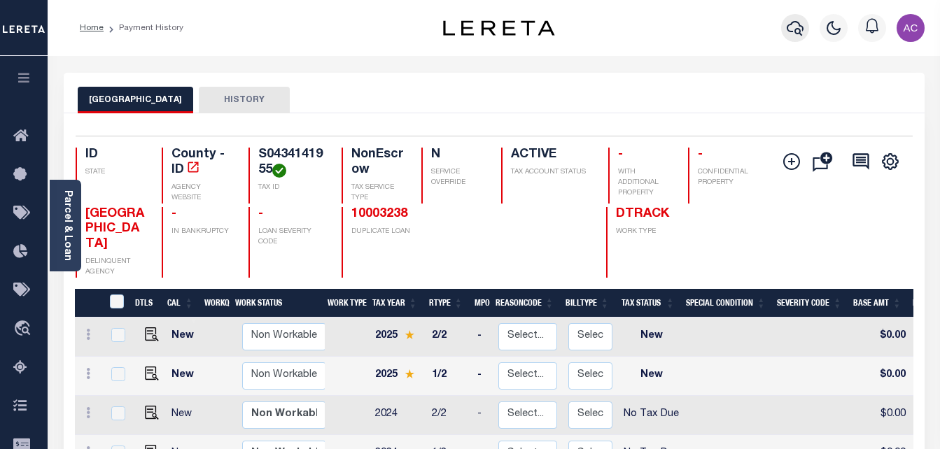
click at [789, 27] on icon "button" at bounding box center [795, 28] width 17 height 17
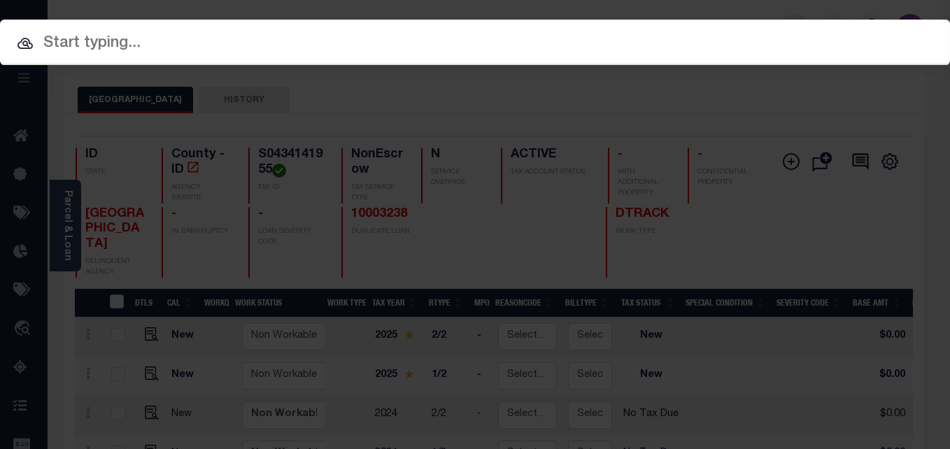
paste input "10001600 S0534438601"
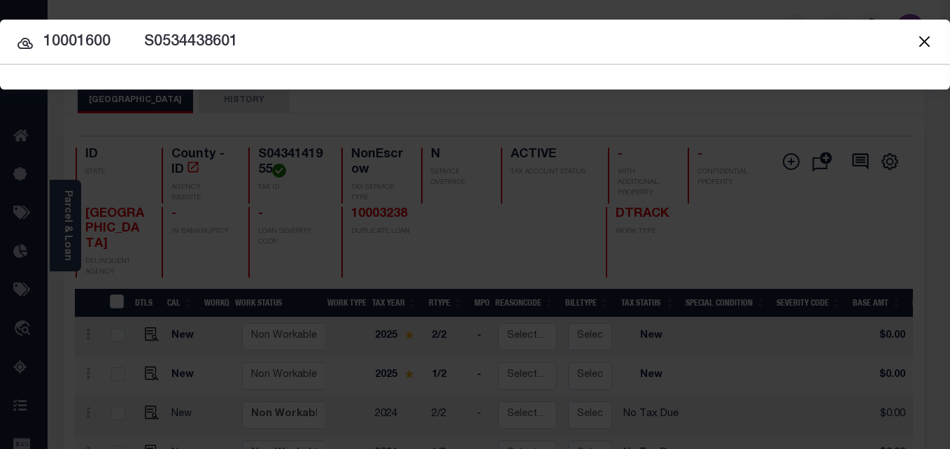
drag, startPoint x: 111, startPoint y: 43, endPoint x: 382, endPoint y: 54, distance: 271.8
click at [382, 54] on input "10001600 S0534438601" at bounding box center [475, 42] width 950 height 24
type input "10001600"
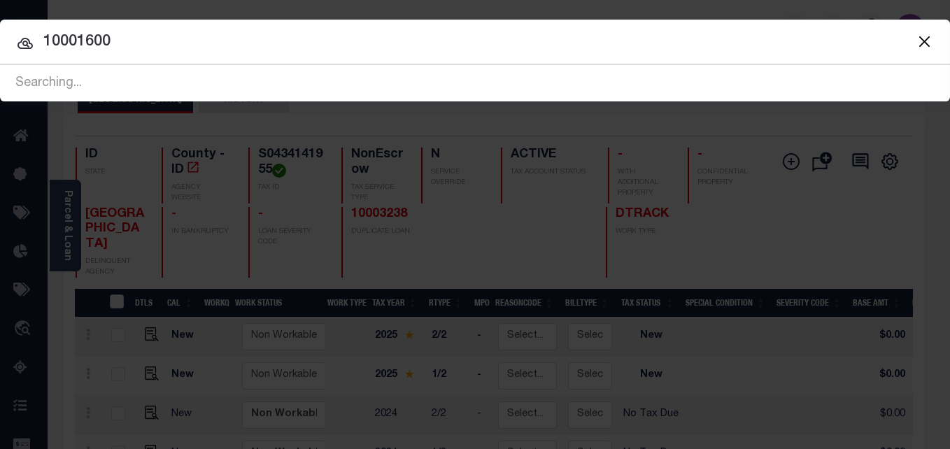
click at [29, 40] on icon at bounding box center [24, 43] width 15 height 11
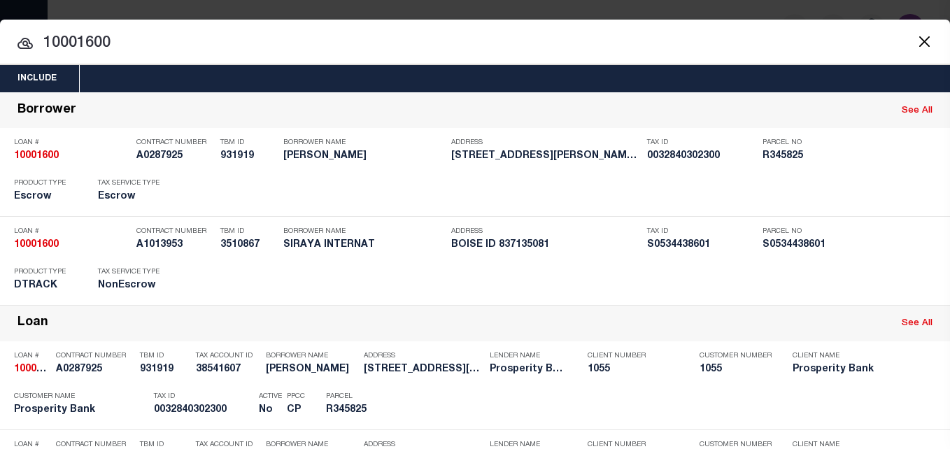
scroll to position [276, 0]
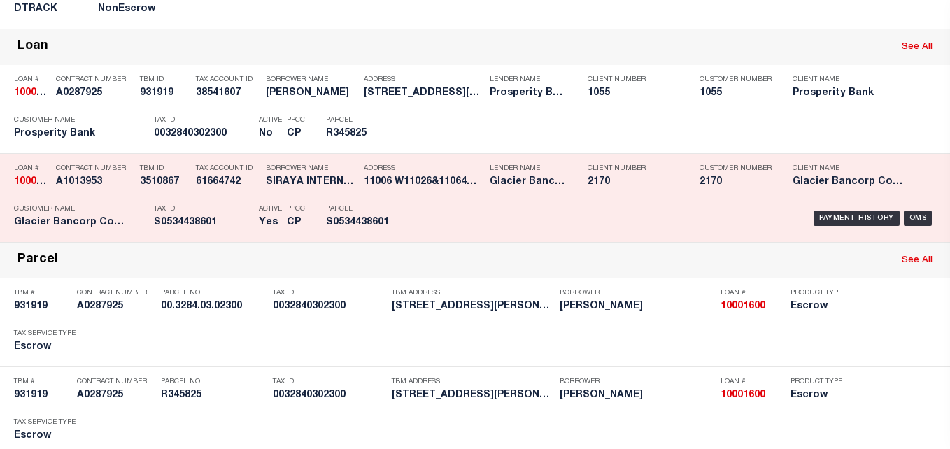
click at [291, 202] on div "PPCC CP" at bounding box center [296, 218] width 18 height 41
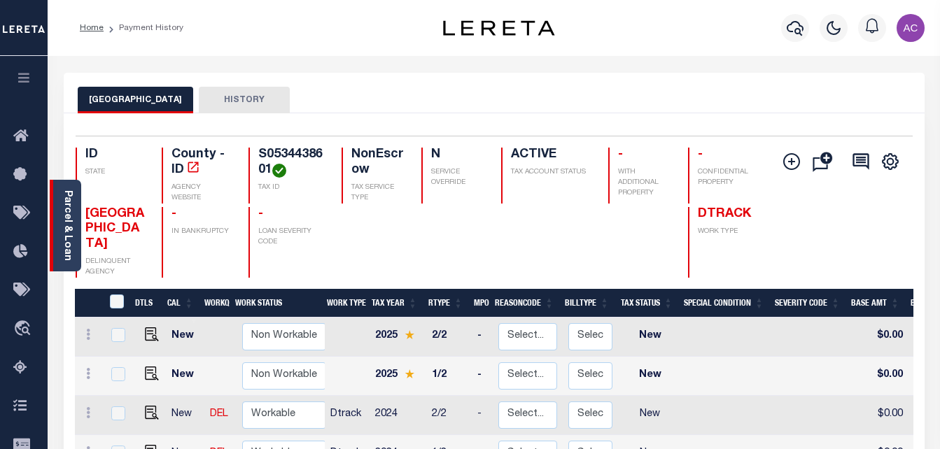
click at [70, 190] on link "Parcel & Loan" at bounding box center [67, 225] width 10 height 71
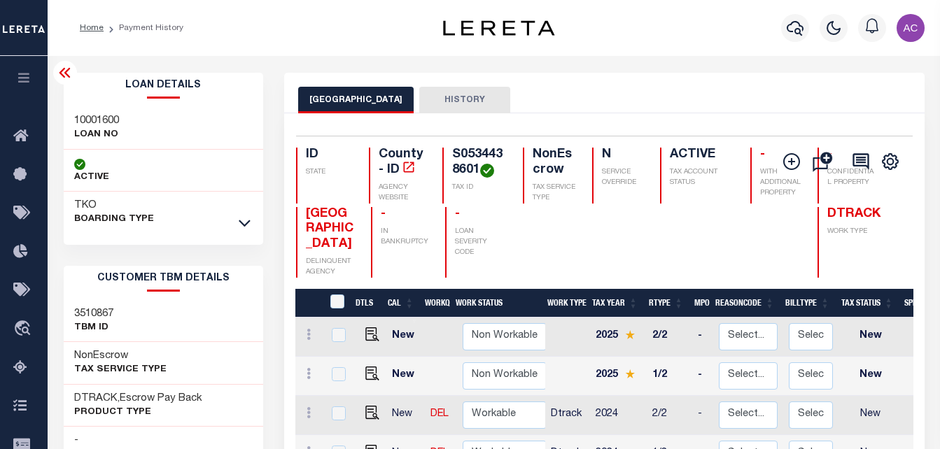
click at [247, 232] on div "TKO BOARDING TYPE" at bounding box center [163, 213] width 199 height 42
click at [237, 223] on div at bounding box center [245, 223] width 16 height 15
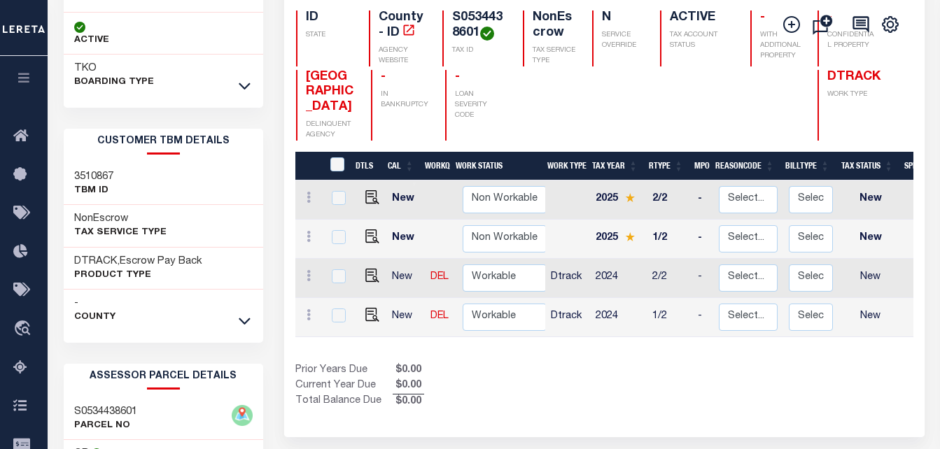
scroll to position [140, 0]
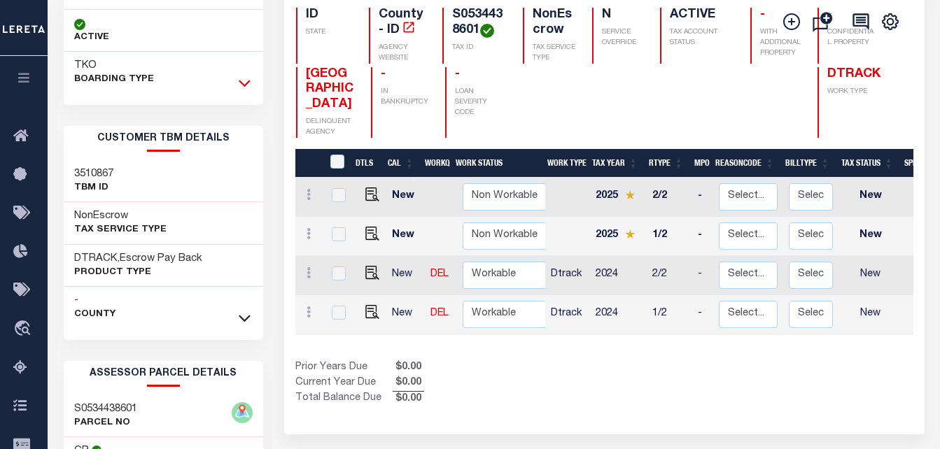
click at [243, 77] on icon at bounding box center [245, 83] width 12 height 15
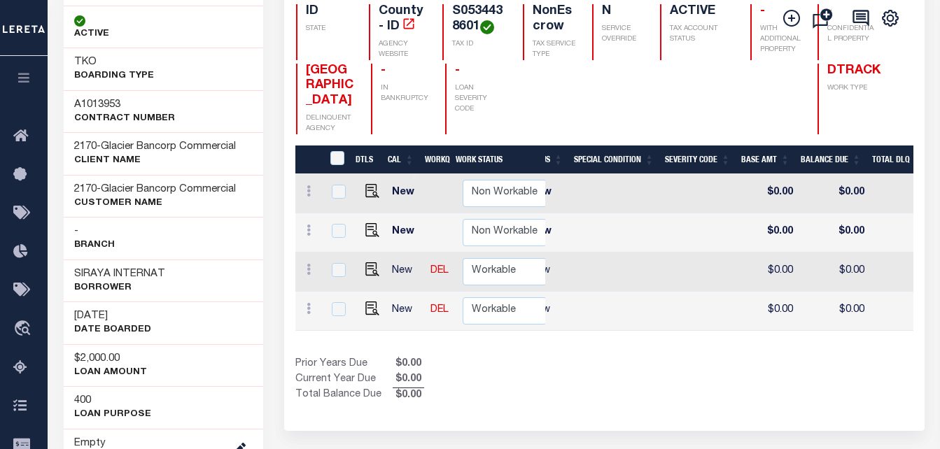
scroll to position [0, 311]
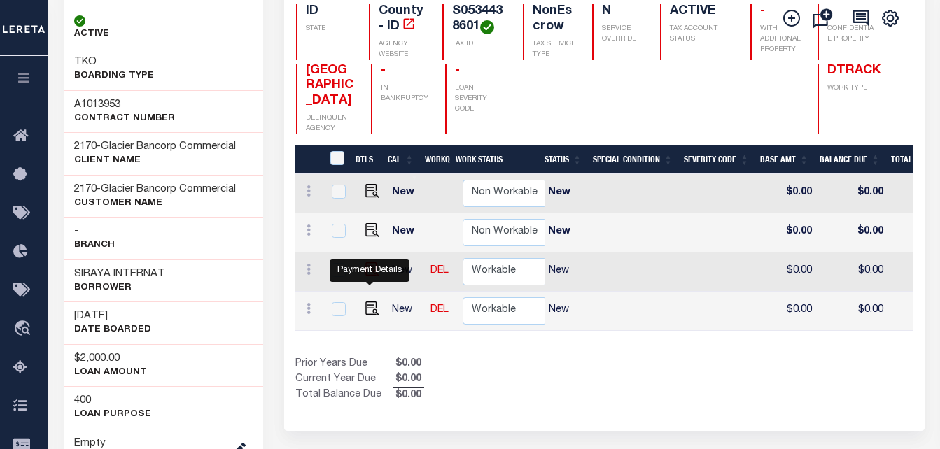
click at [370, 275] on img "" at bounding box center [372, 269] width 14 height 14
checkbox input "true"
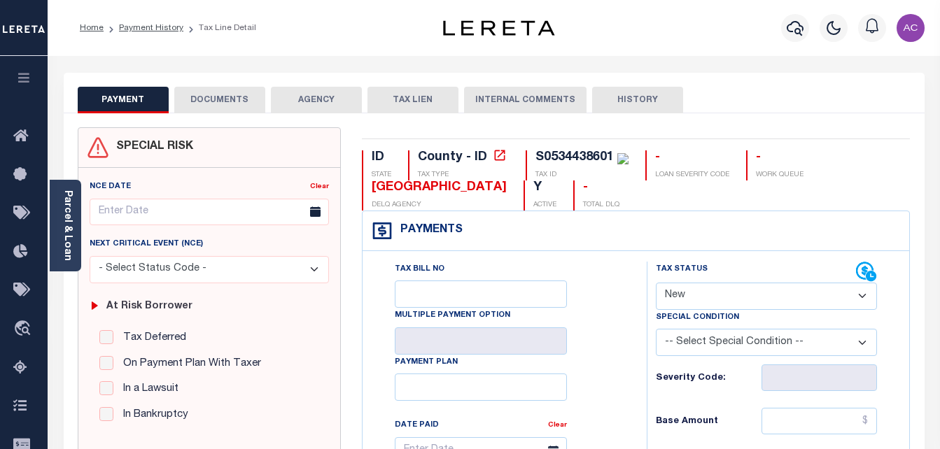
click at [747, 290] on select "- Select Status Code - Open Due/Unpaid Paid Incomplete No Tax Due Internal Refu…" at bounding box center [767, 296] width 222 height 27
select select "NTX"
click at [656, 283] on select "- Select Status Code - Open Due/Unpaid Paid Incomplete No Tax Due Internal Refu…" at bounding box center [767, 296] width 222 height 27
type input "[DATE]"
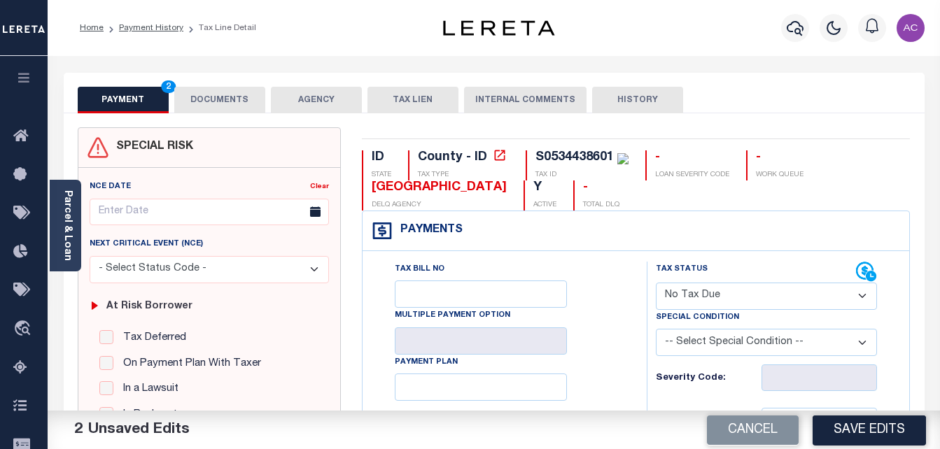
type input "$0.00"
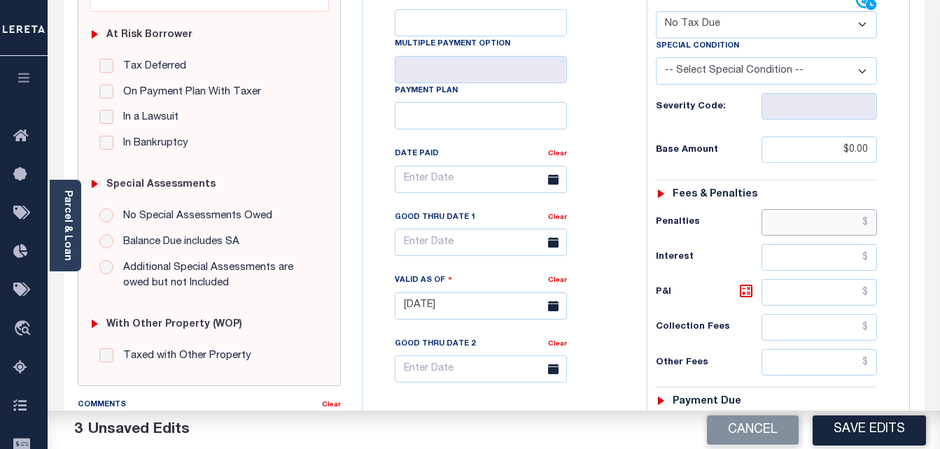
scroll to position [481, 0]
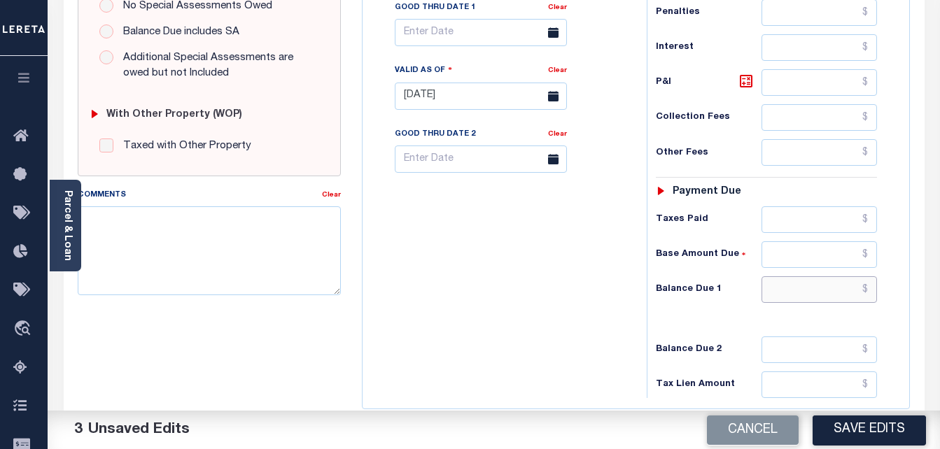
click at [794, 280] on input "text" at bounding box center [818, 289] width 115 height 27
type input "$0.00"
click at [225, 242] on textarea "Comments" at bounding box center [210, 250] width 264 height 88
click at [187, 244] on textarea "Comments" at bounding box center [210, 250] width 264 height 88
paste textarea "Taxes were due prior to the loan boarding – No Liability-AC"
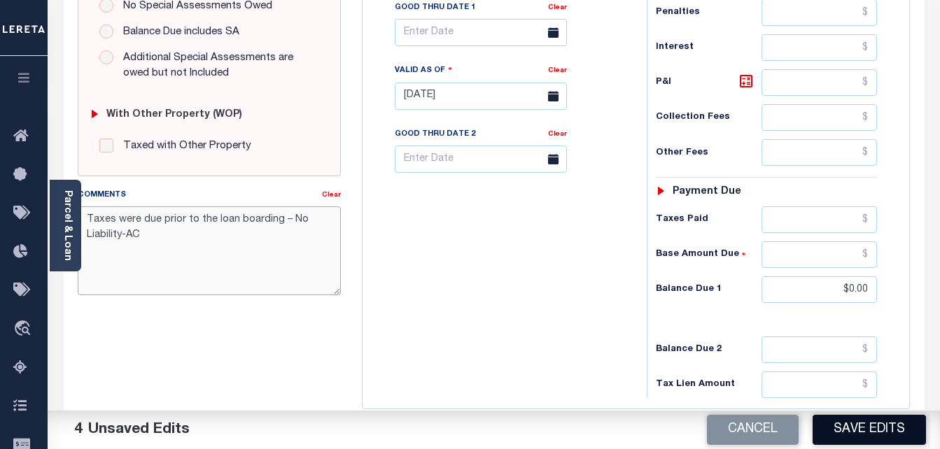
type textarea "Taxes were due prior to the loan boarding – No Liability-AC"
click at [868, 427] on button "Save Edits" at bounding box center [869, 430] width 113 height 30
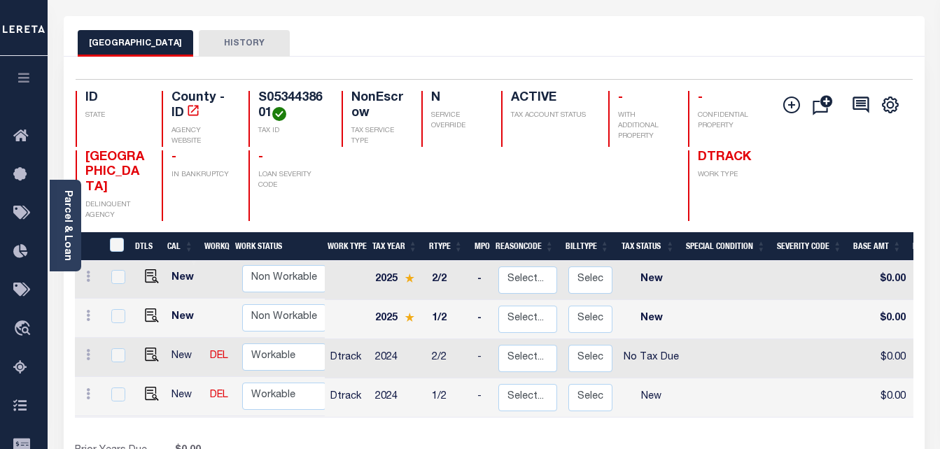
scroll to position [140, 0]
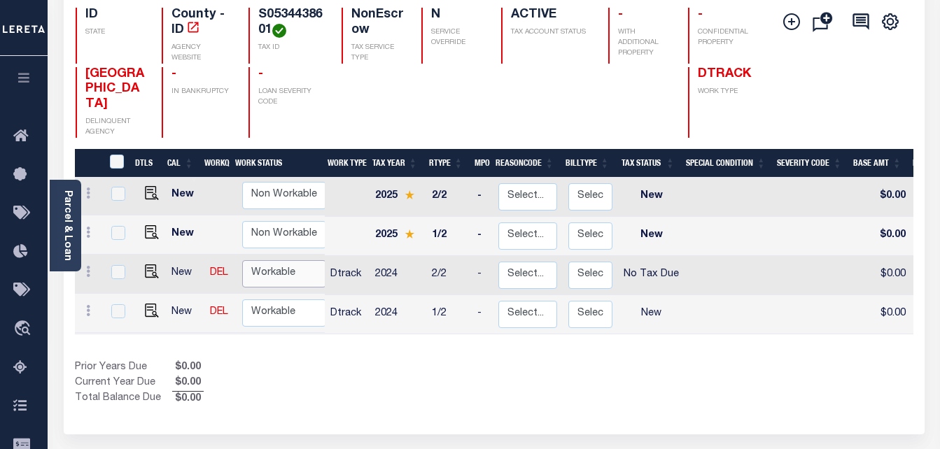
click at [300, 263] on select "Non Workable Workable" at bounding box center [284, 273] width 84 height 27
checkbox input "true"
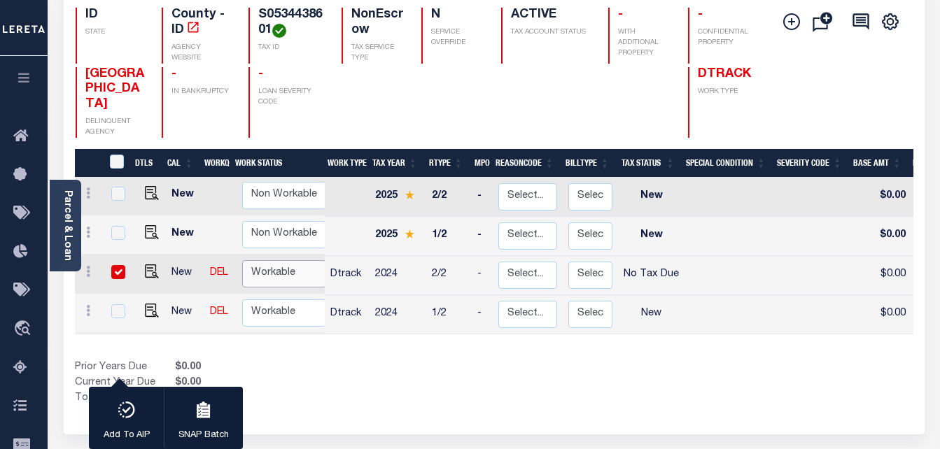
select select "true"
click at [242, 260] on select "Non Workable Workable" at bounding box center [284, 273] width 84 height 27
checkbox input "false"
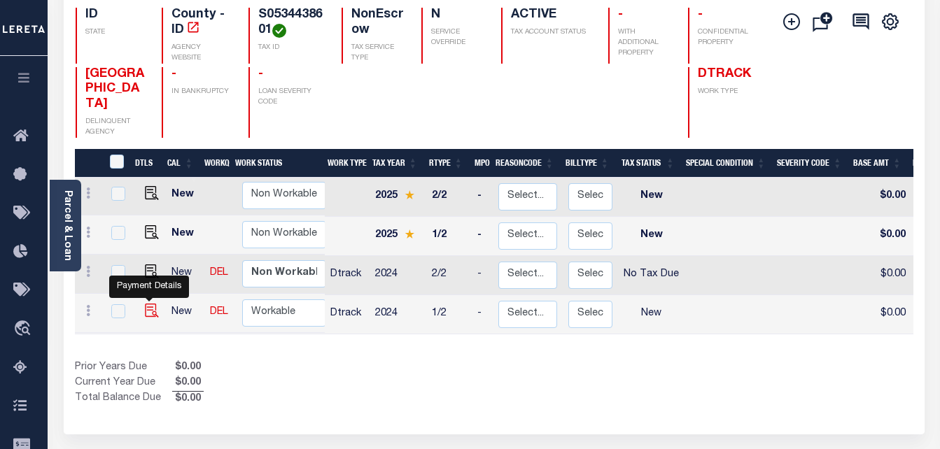
click at [145, 304] on img "" at bounding box center [152, 311] width 14 height 14
checkbox input "true"
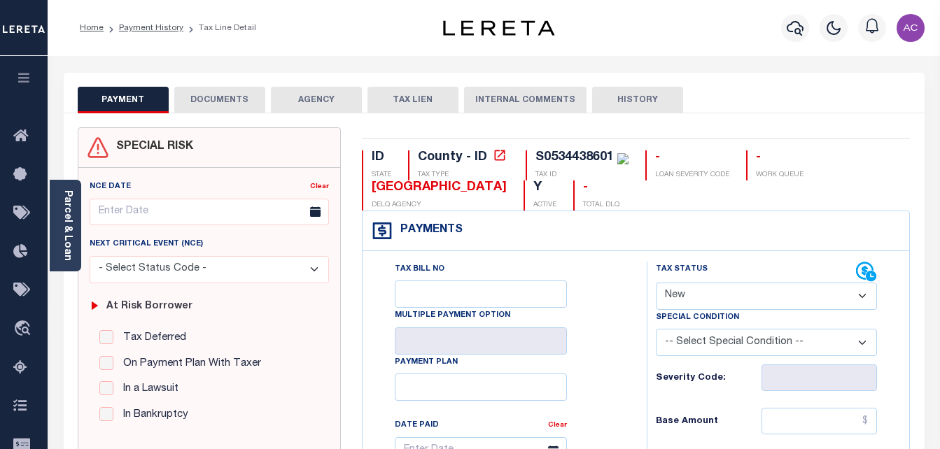
click at [700, 287] on select "- Select Status Code - Open Due/Unpaid Paid Incomplete No Tax Due Internal Refu…" at bounding box center [767, 296] width 222 height 27
select select "NTX"
click at [656, 283] on select "- Select Status Code - Open Due/Unpaid Paid Incomplete No Tax Due Internal Refu…" at bounding box center [767, 296] width 222 height 27
type input "[DATE]"
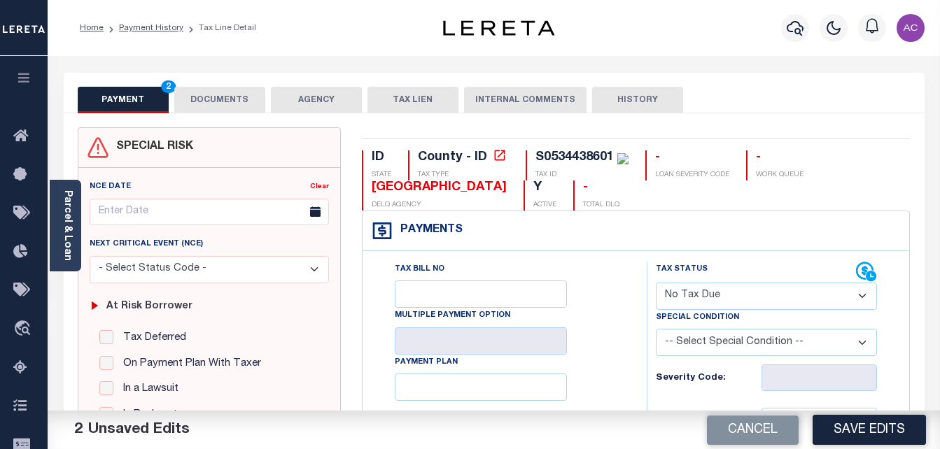
type input "$0.00"
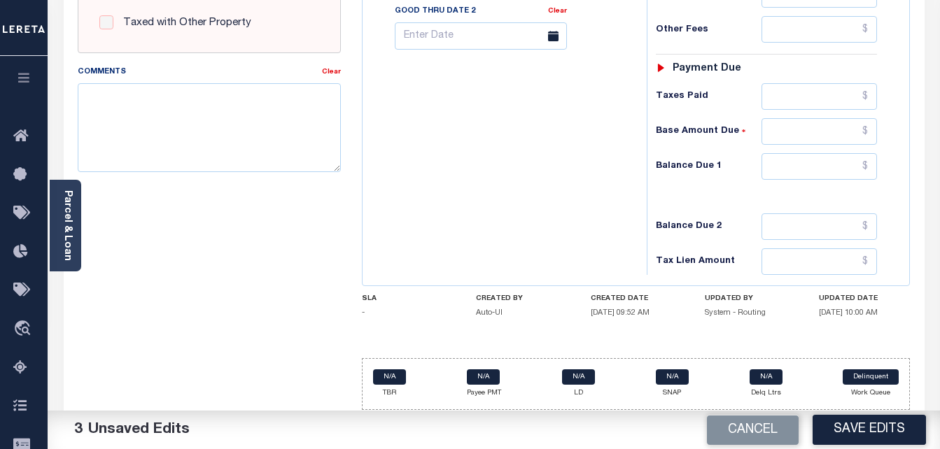
scroll to position [611, 0]
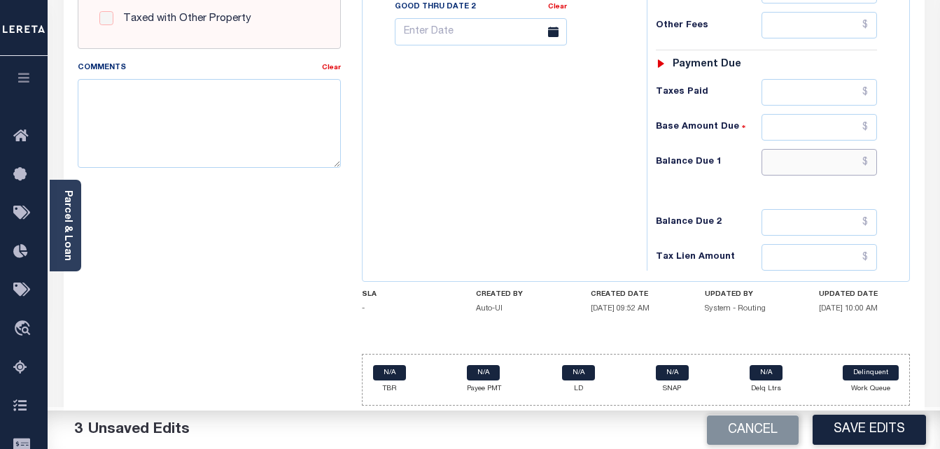
click at [799, 150] on input "text" at bounding box center [818, 162] width 115 height 27
type input "$0.00"
click at [321, 78] on div "Comments Clear" at bounding box center [210, 114] width 264 height 108
click at [197, 157] on textarea "Comments" at bounding box center [210, 123] width 264 height 88
paste textarea "Taxes were due prior to the loan boarding – No Liability-AC"
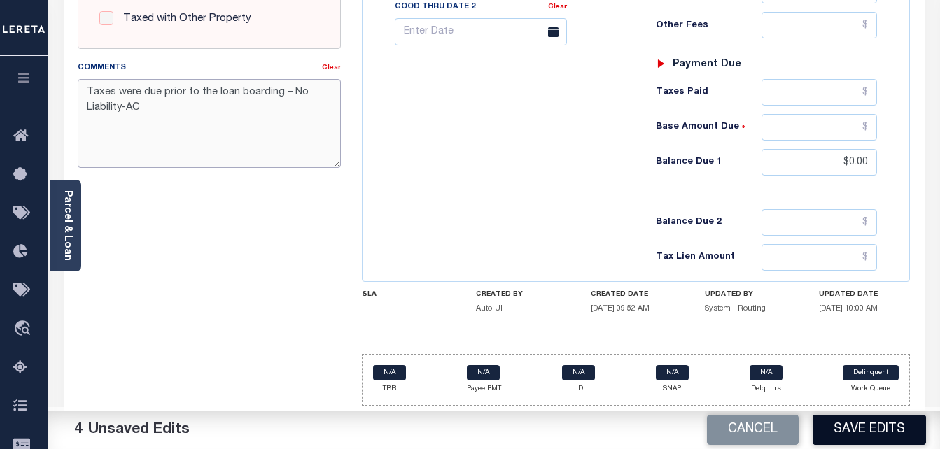
type textarea "Taxes were due prior to the loan boarding – No Liability-AC"
click at [873, 433] on button "Save Edits" at bounding box center [869, 430] width 113 height 30
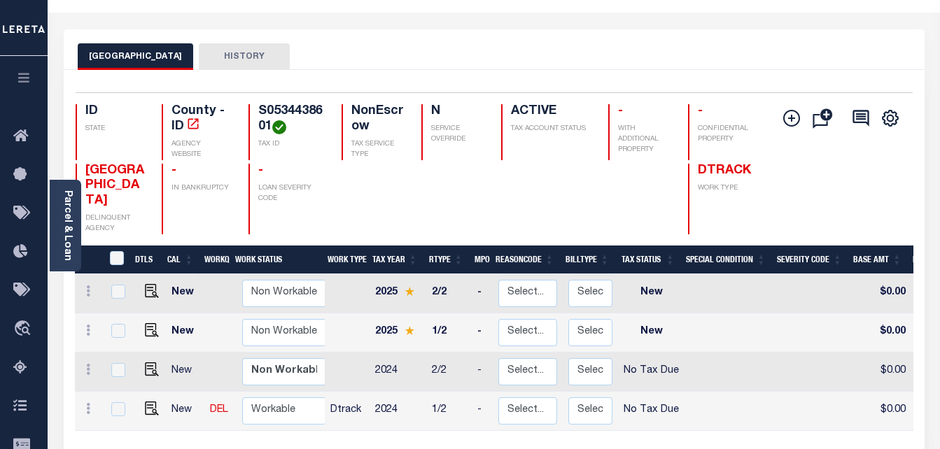
scroll to position [210, 0]
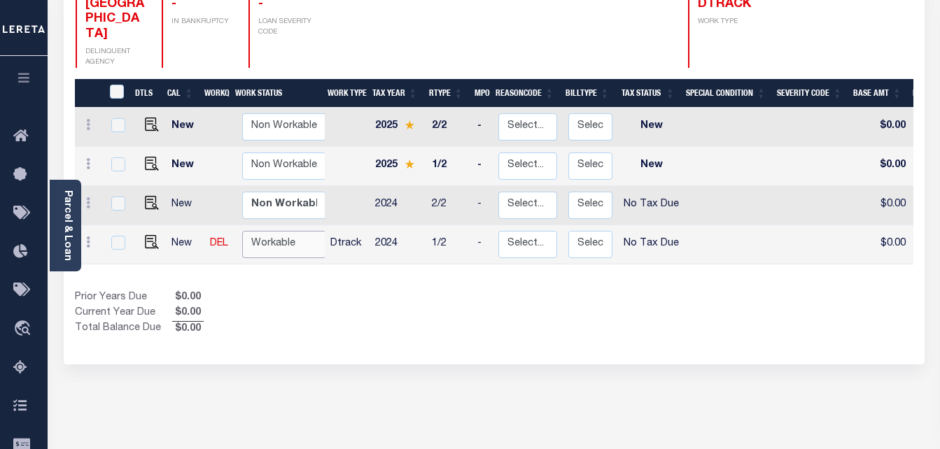
click at [274, 231] on select "Non Workable Workable" at bounding box center [284, 244] width 84 height 27
checkbox input "true"
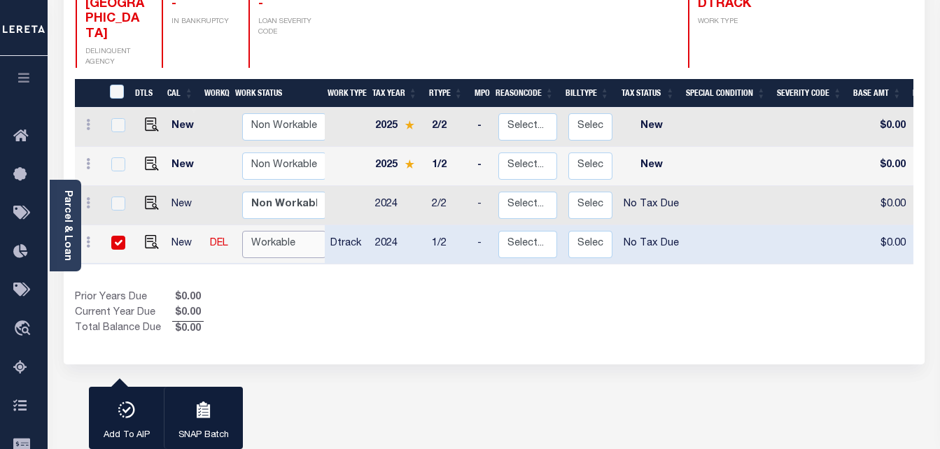
select select "true"
click at [242, 231] on select "Non Workable Workable" at bounding box center [284, 244] width 84 height 27
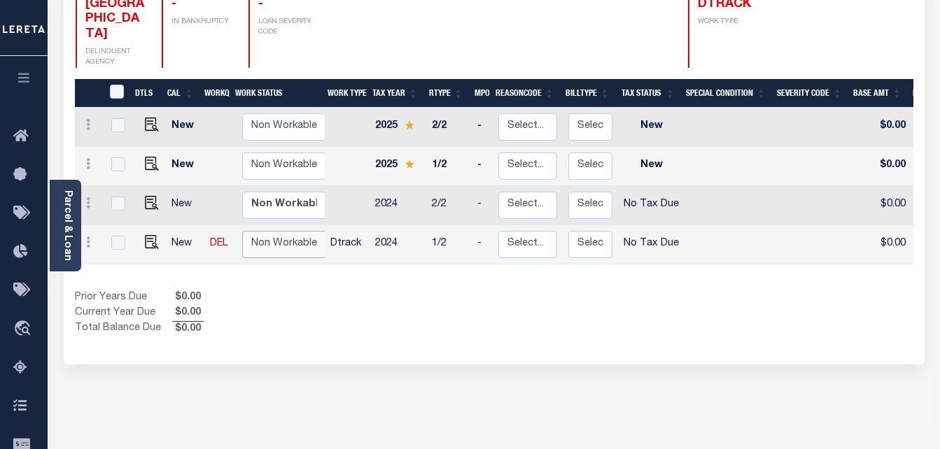
checkbox input "false"
